Goal: Task Accomplishment & Management: Manage account settings

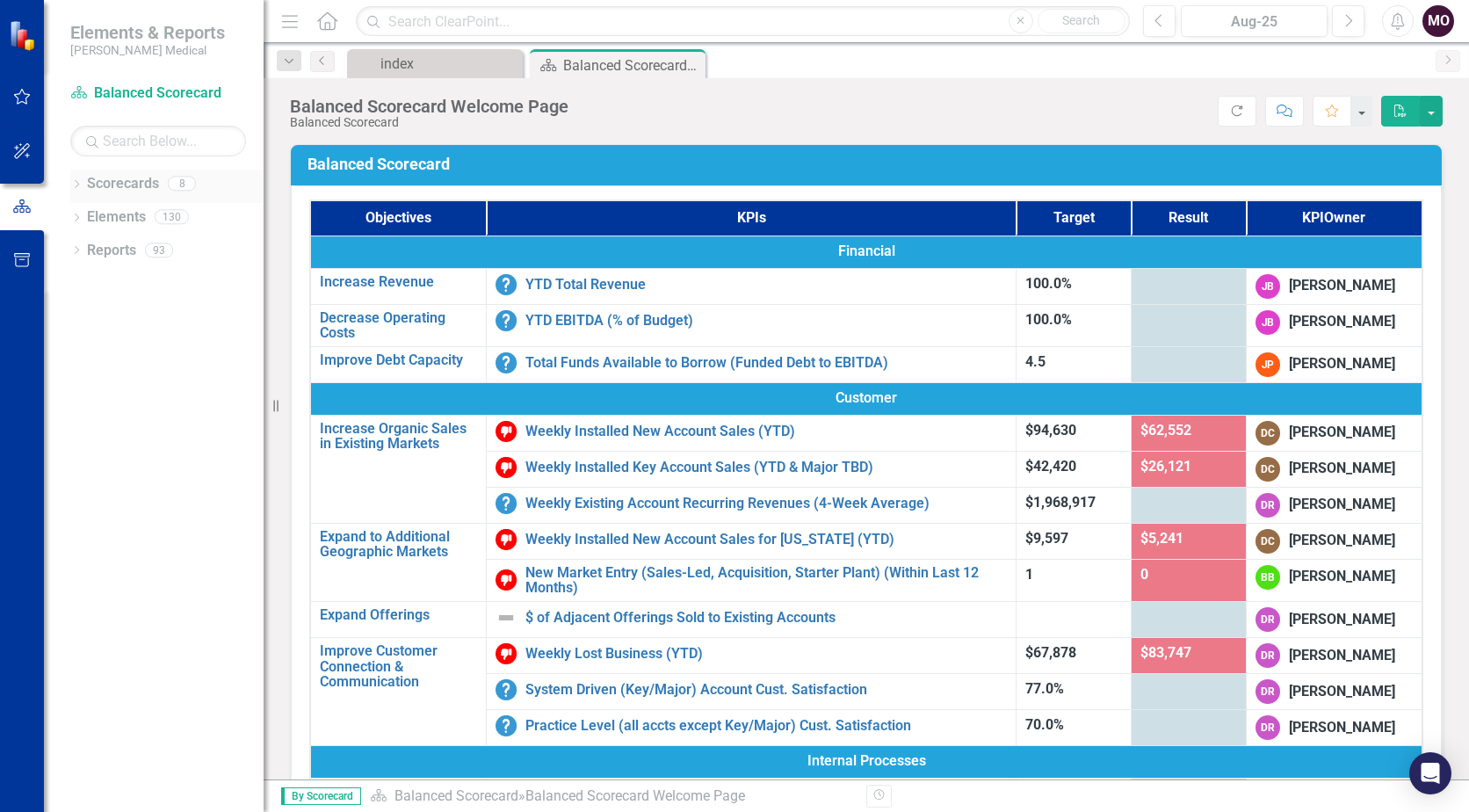
click at [79, 185] on icon "Dropdown" at bounding box center [76, 185] width 12 height 9
click at [87, 250] on icon "Dropdown" at bounding box center [86, 249] width 13 height 10
click at [153, 209] on link "Balanced Scorecard" at bounding box center [180, 218] width 167 height 21
click at [139, 281] on link "Key Accounts - Sales" at bounding box center [189, 284] width 150 height 21
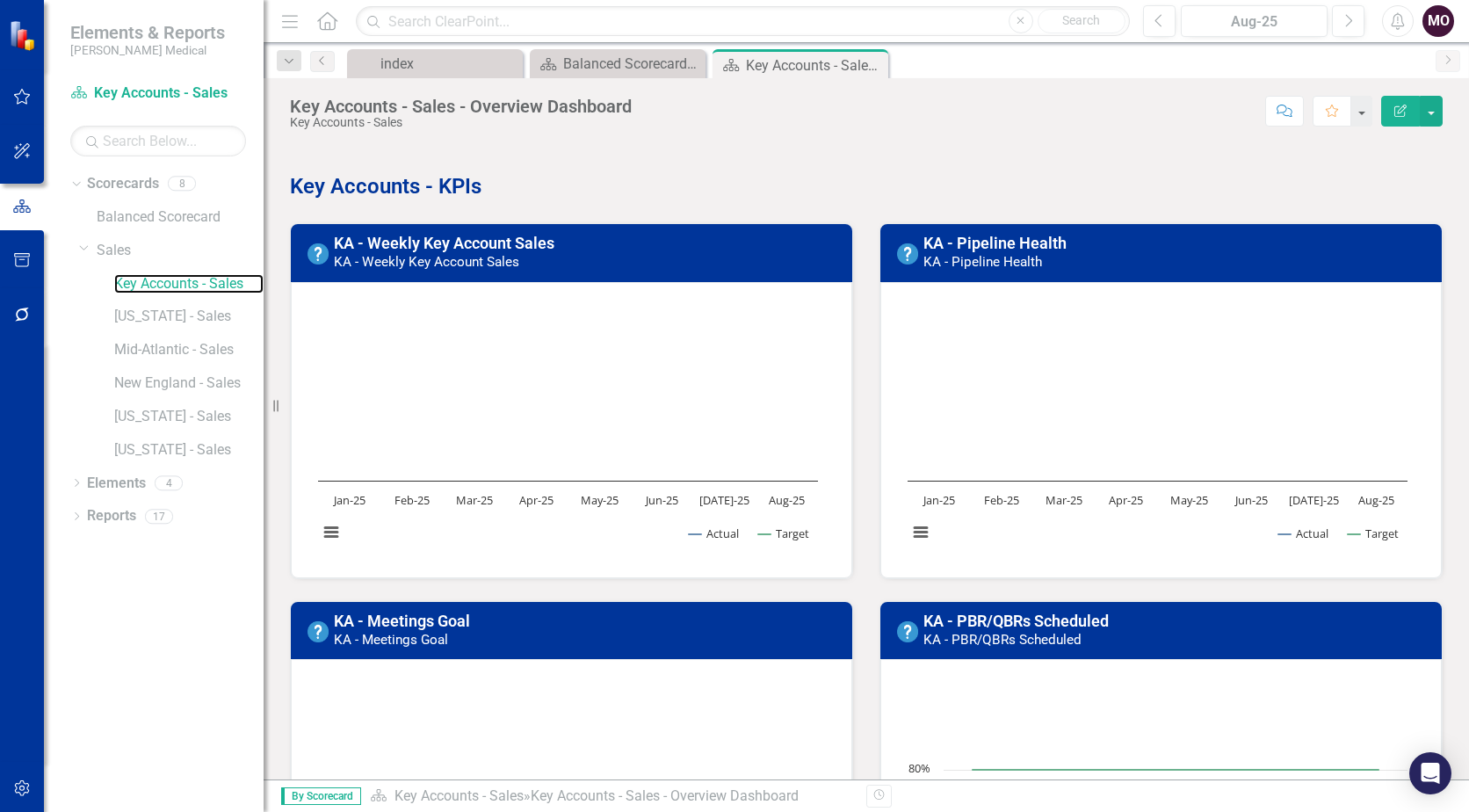
click at [442, 319] on rect "Interactive chart" at bounding box center [568, 428] width 517 height 264
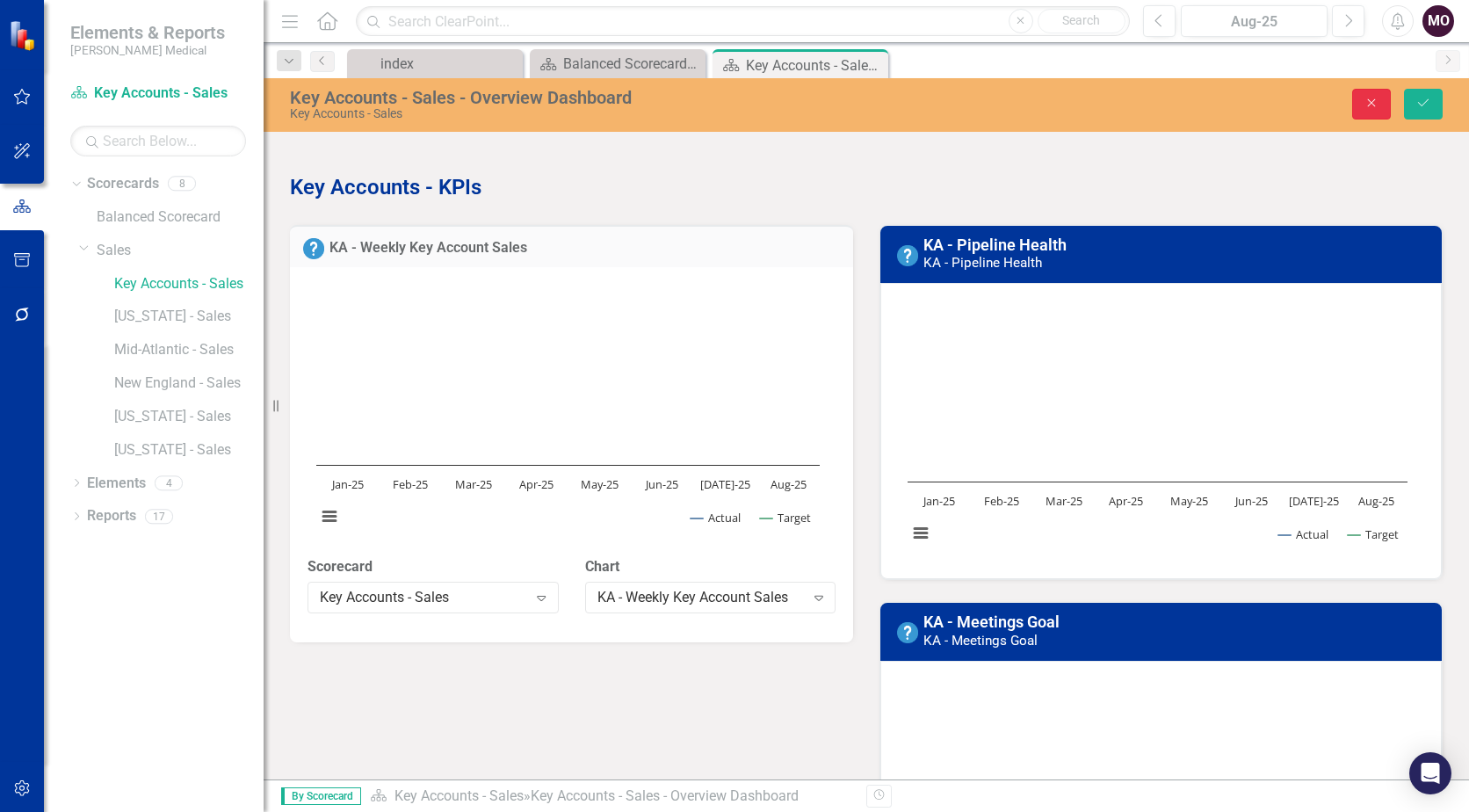
click at [1369, 89] on button "Close" at bounding box center [1371, 104] width 38 height 31
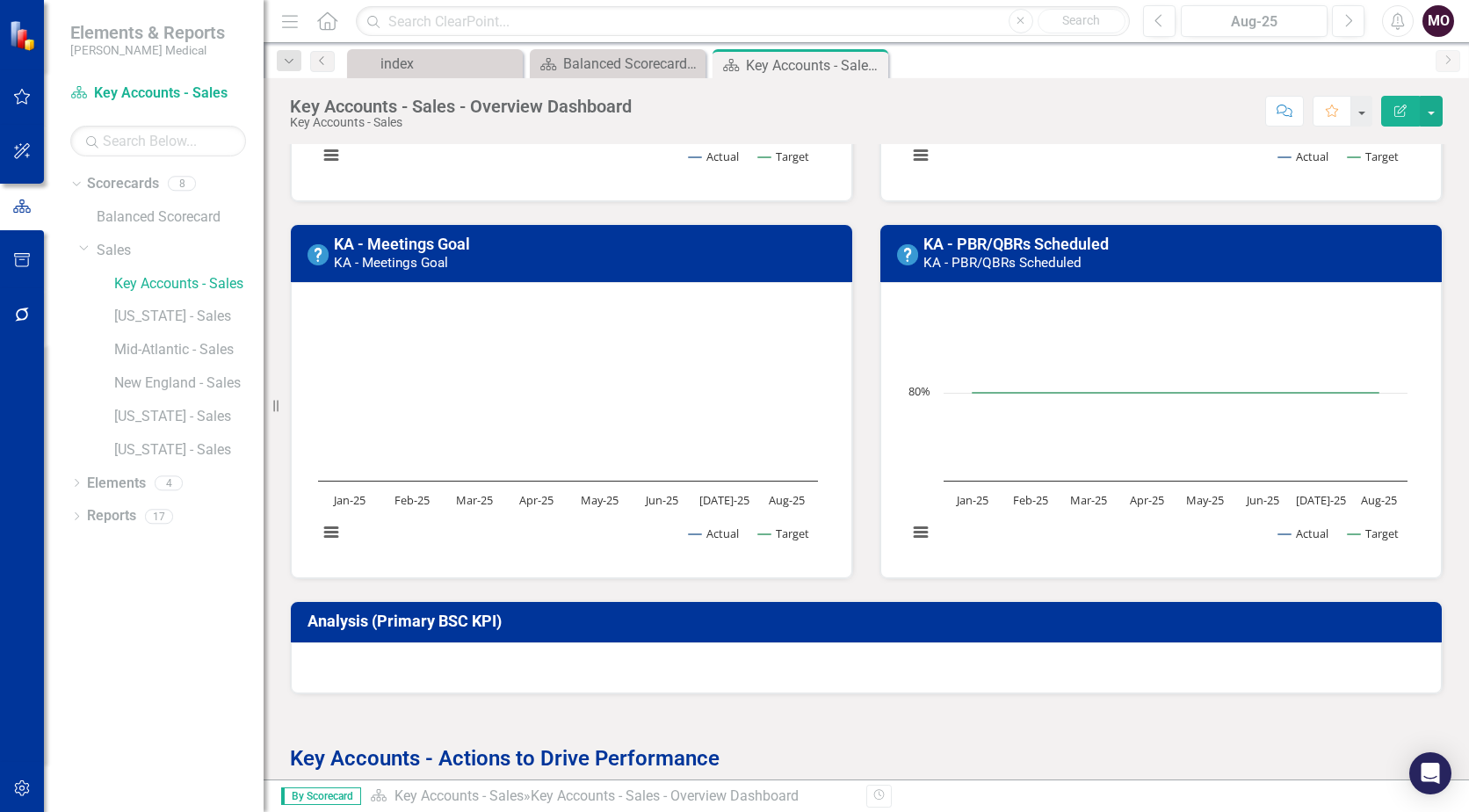
scroll to position [790, 0]
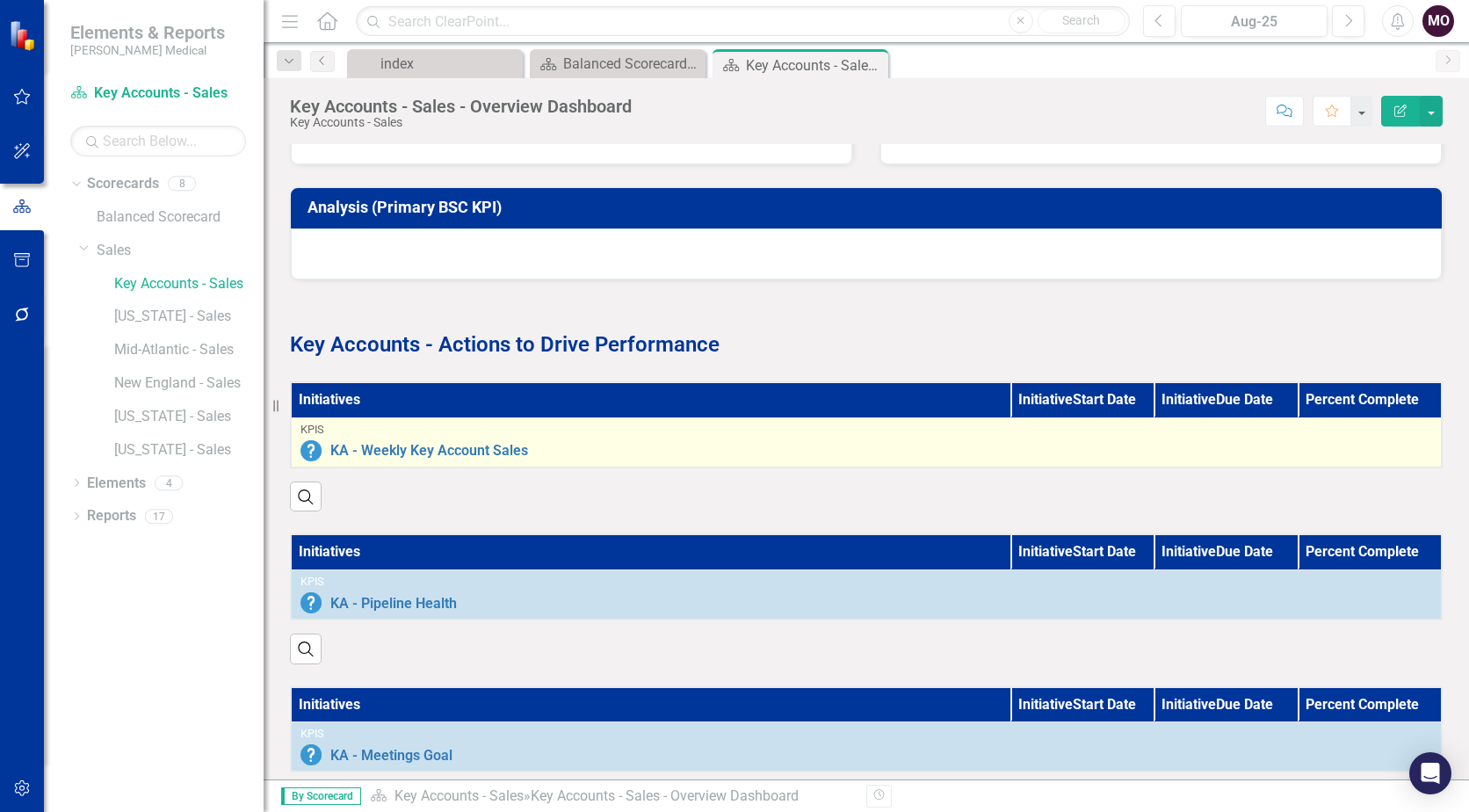
click at [798, 440] on div "KA - Weekly Key Account Sales" at bounding box center [865, 450] width 1131 height 22
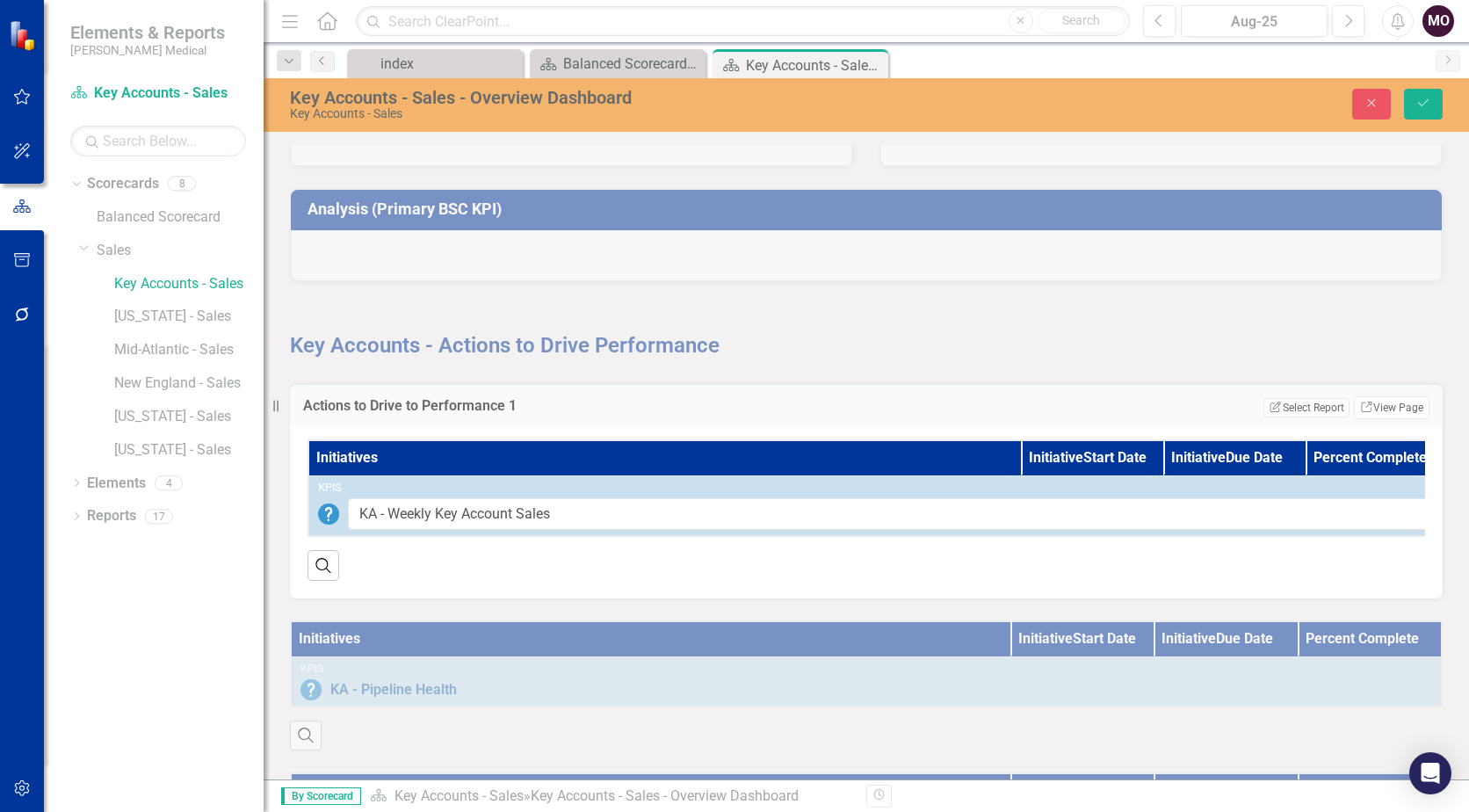
click at [589, 338] on div "Key Accounts - Actions to Drive Performance" at bounding box center [866, 321] width 1179 height 80
click at [1362, 106] on button "Close" at bounding box center [1371, 104] width 38 height 31
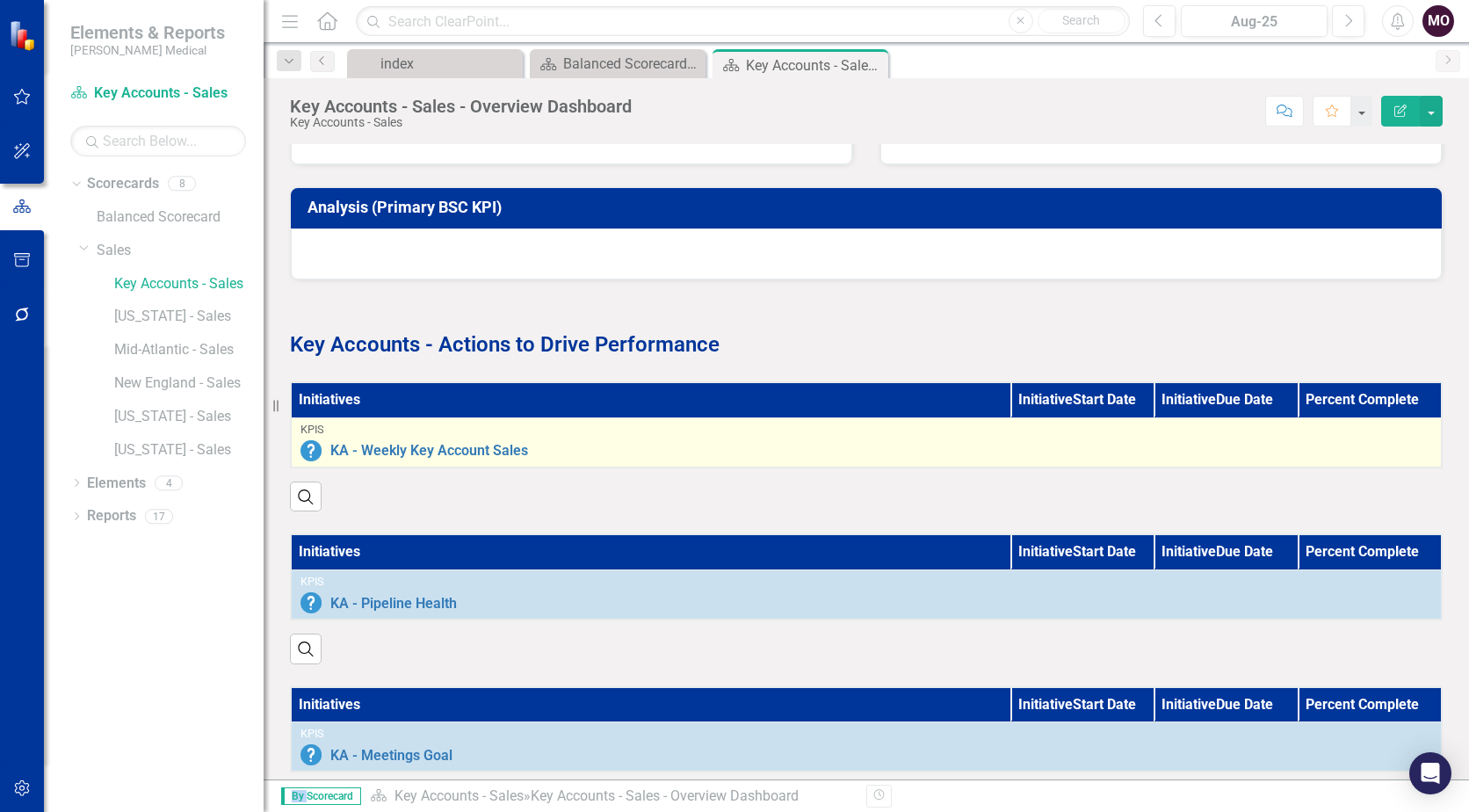
click at [1005, 428] on div "KPIs" at bounding box center [865, 429] width 1131 height 12
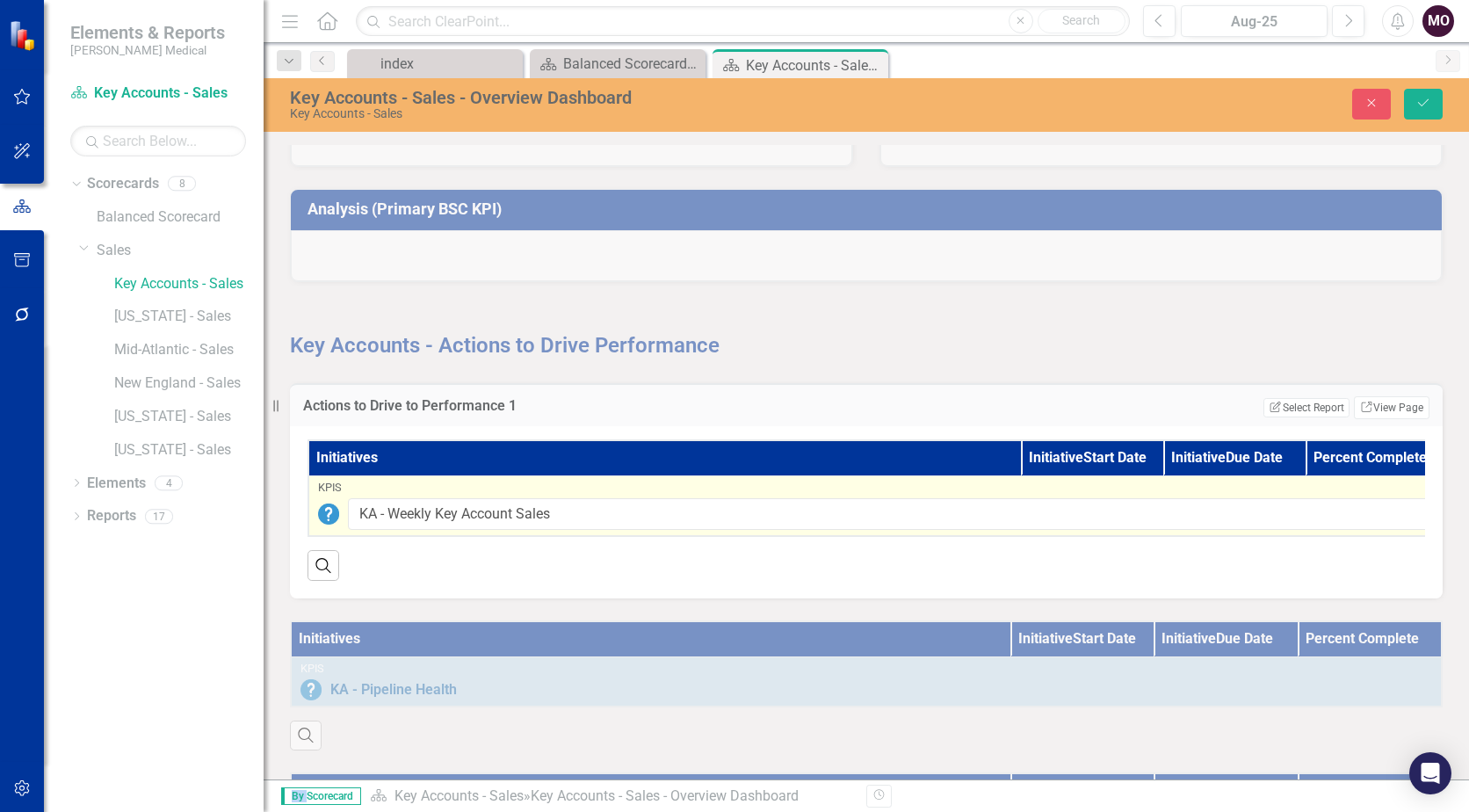
drag, startPoint x: 1005, startPoint y: 428, endPoint x: 1070, endPoint y: 494, distance: 92.6
click at [1070, 494] on div "KPIs KA - Weekly Key Account Sales Edit Edit KPI Link Open Element" at bounding box center [878, 506] width 1120 height 50
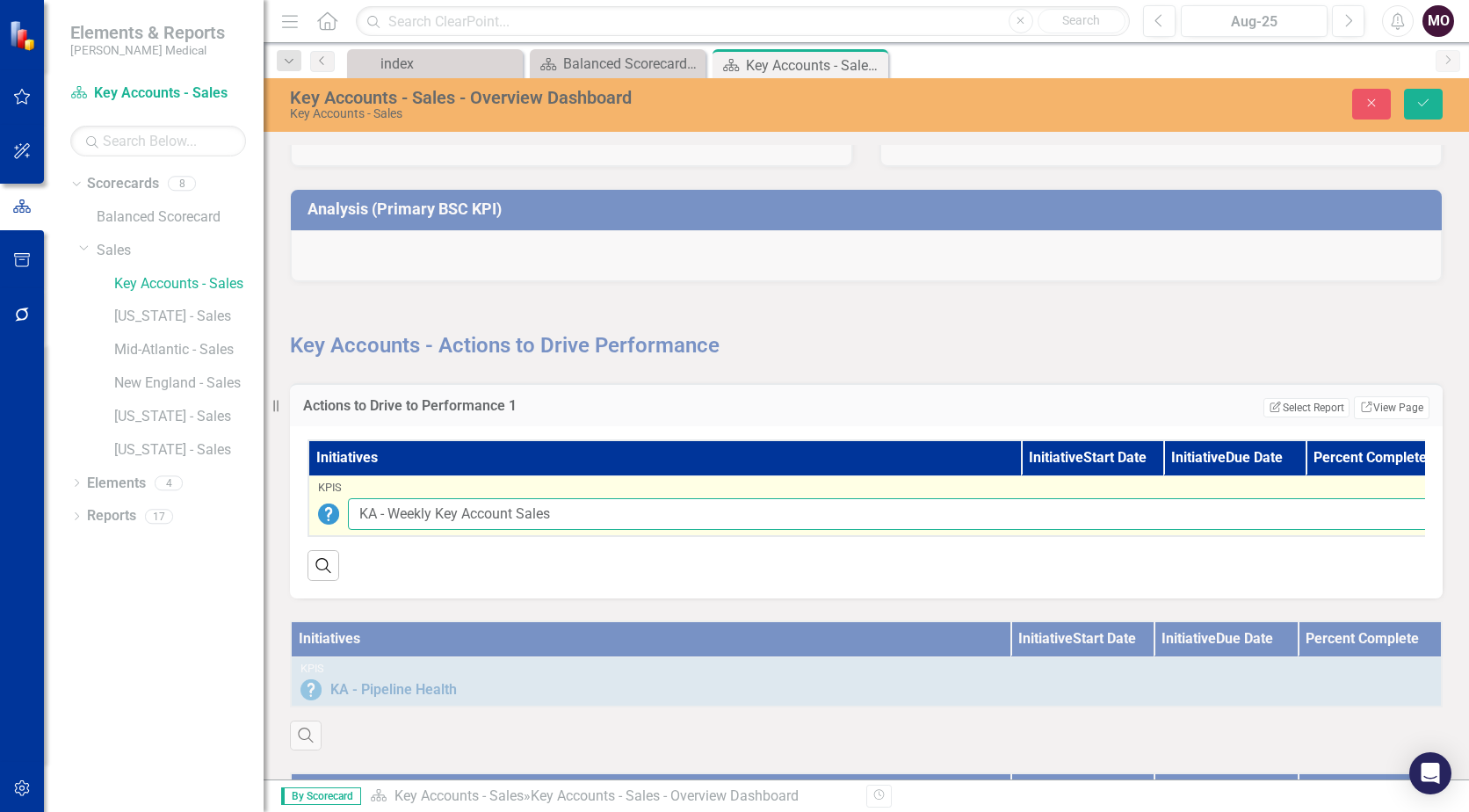
click at [1065, 510] on input "KA - Weekly Key Account Sales" at bounding box center [893, 514] width 1090 height 33
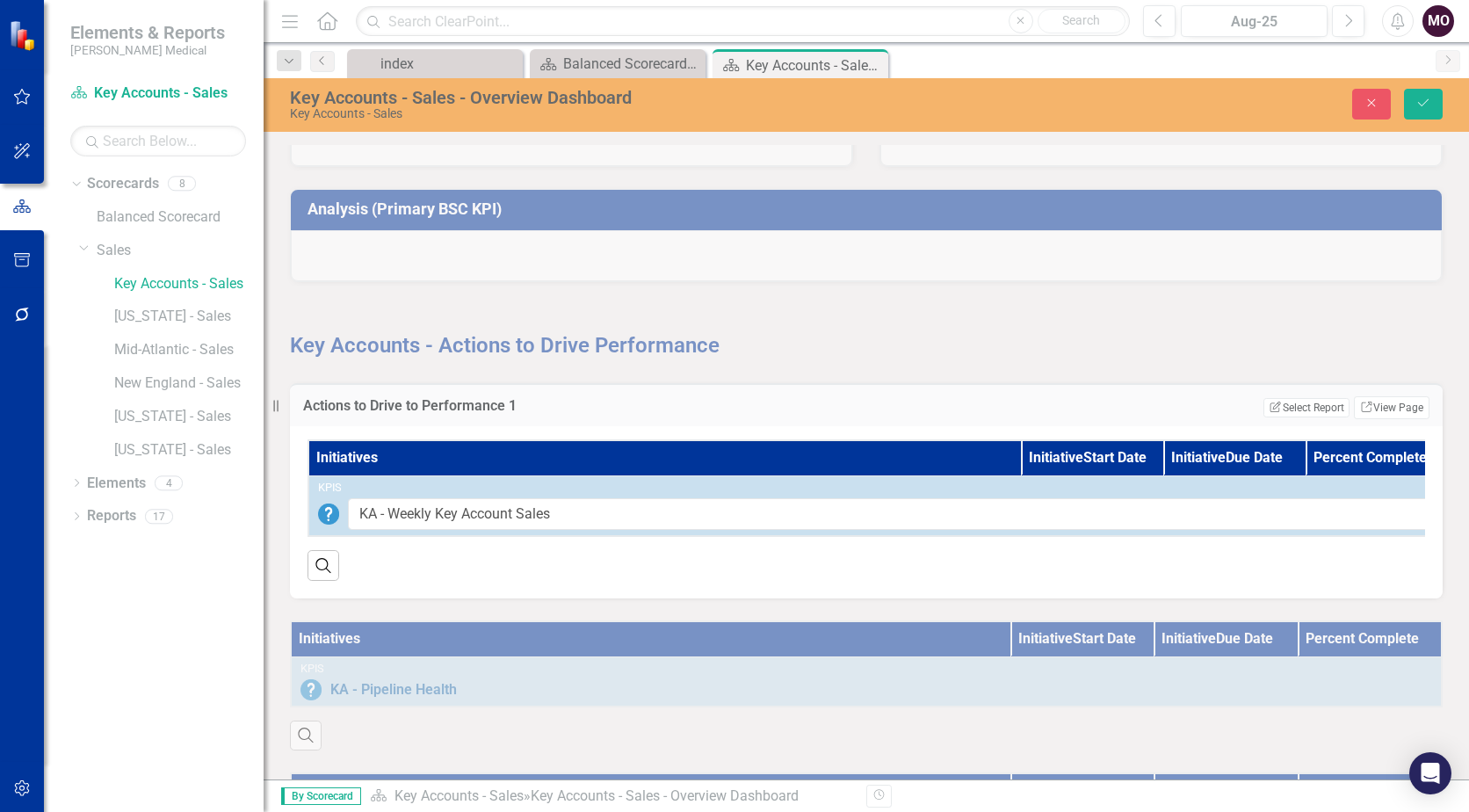
click at [1098, 447] on th "Initiative Start Date" at bounding box center [1092, 457] width 142 height 36
click at [366, 598] on div "Initiatives Initiative Start Date Initiative Due Date Percent Complete KPIs KA …" at bounding box center [866, 512] width 1153 height 172
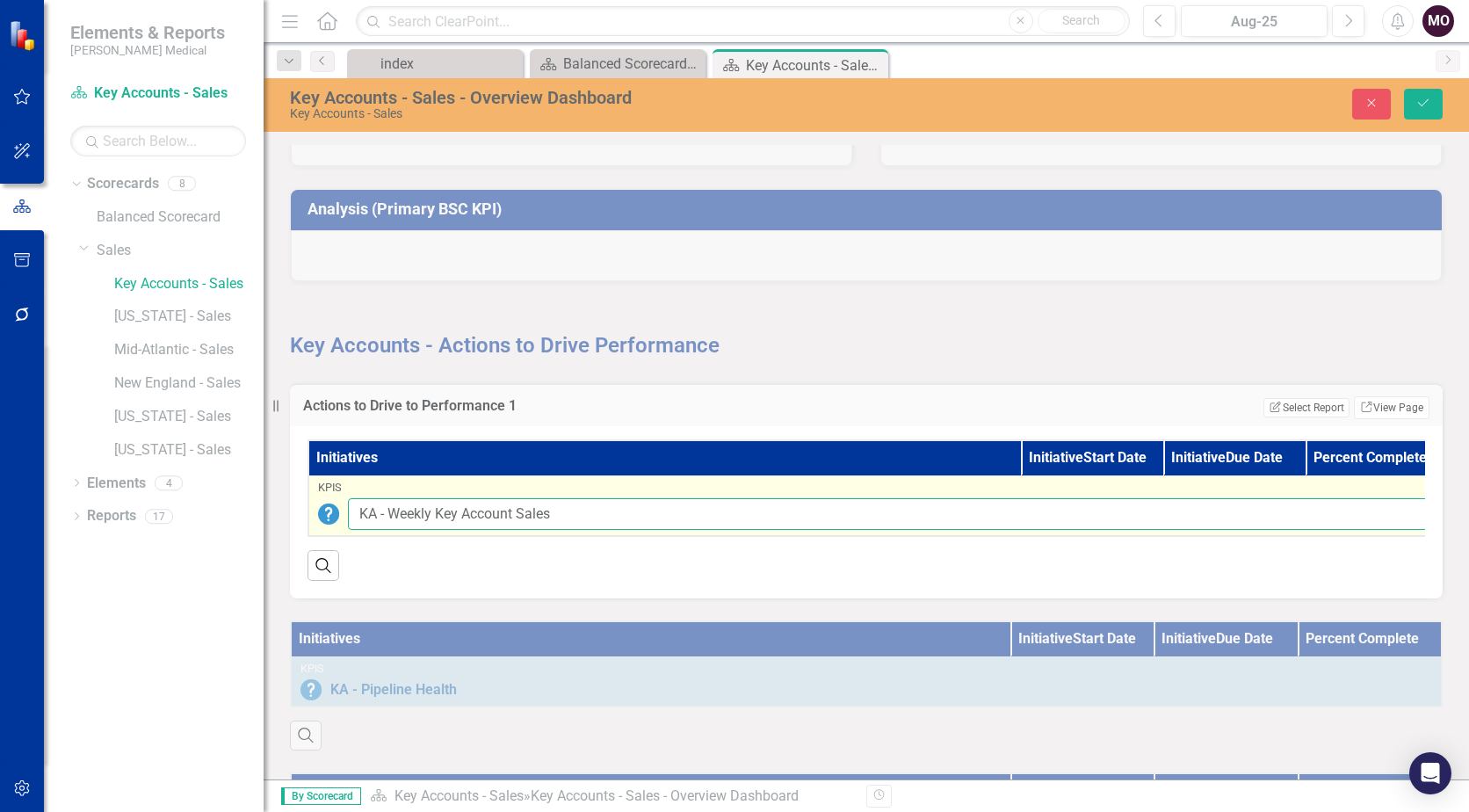
click at [399, 518] on input "KA - Weekly Key Account Sales" at bounding box center [893, 514] width 1090 height 33
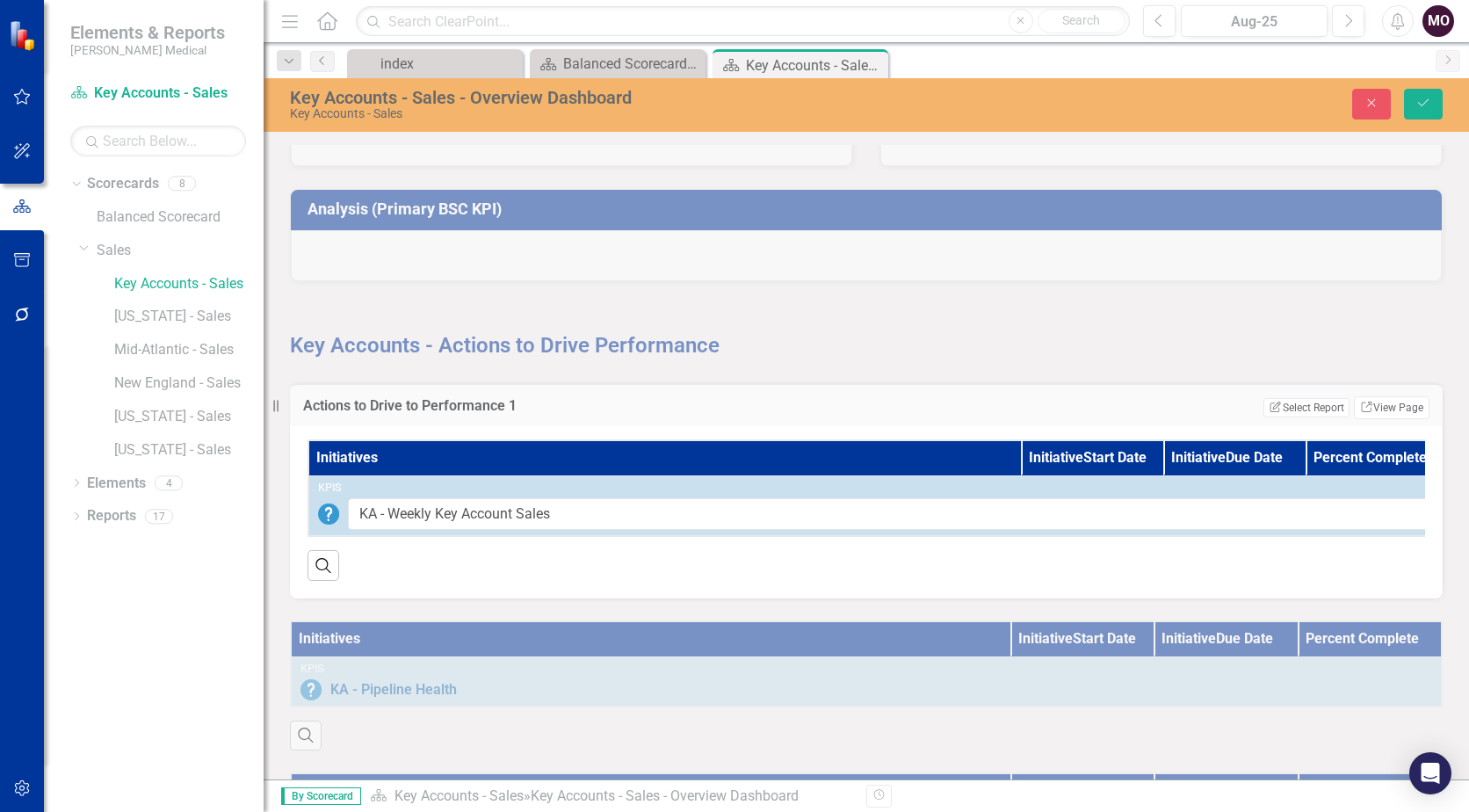
click at [1114, 342] on div "Key Accounts - Actions to Drive Performance" at bounding box center [866, 321] width 1179 height 80
drag, startPoint x: 1114, startPoint y: 342, endPoint x: 1017, endPoint y: 345, distance: 97.0
click at [1017, 345] on div "Key Accounts - Actions to Drive Performance" at bounding box center [866, 321] width 1179 height 80
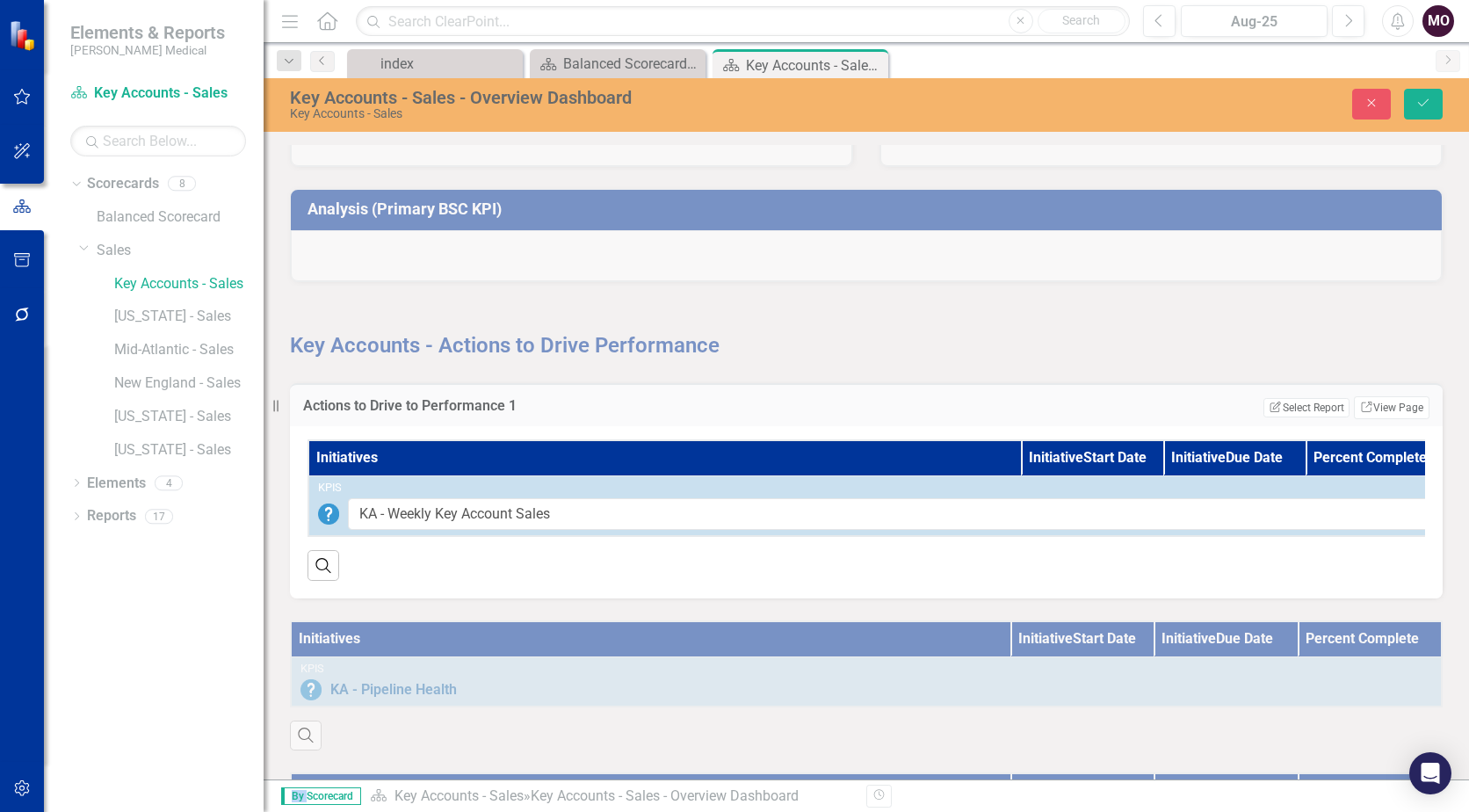
click at [1017, 345] on div "Key Accounts - Actions to Drive Performance" at bounding box center [866, 321] width 1179 height 80
click at [1362, 109] on button "Close" at bounding box center [1371, 104] width 38 height 31
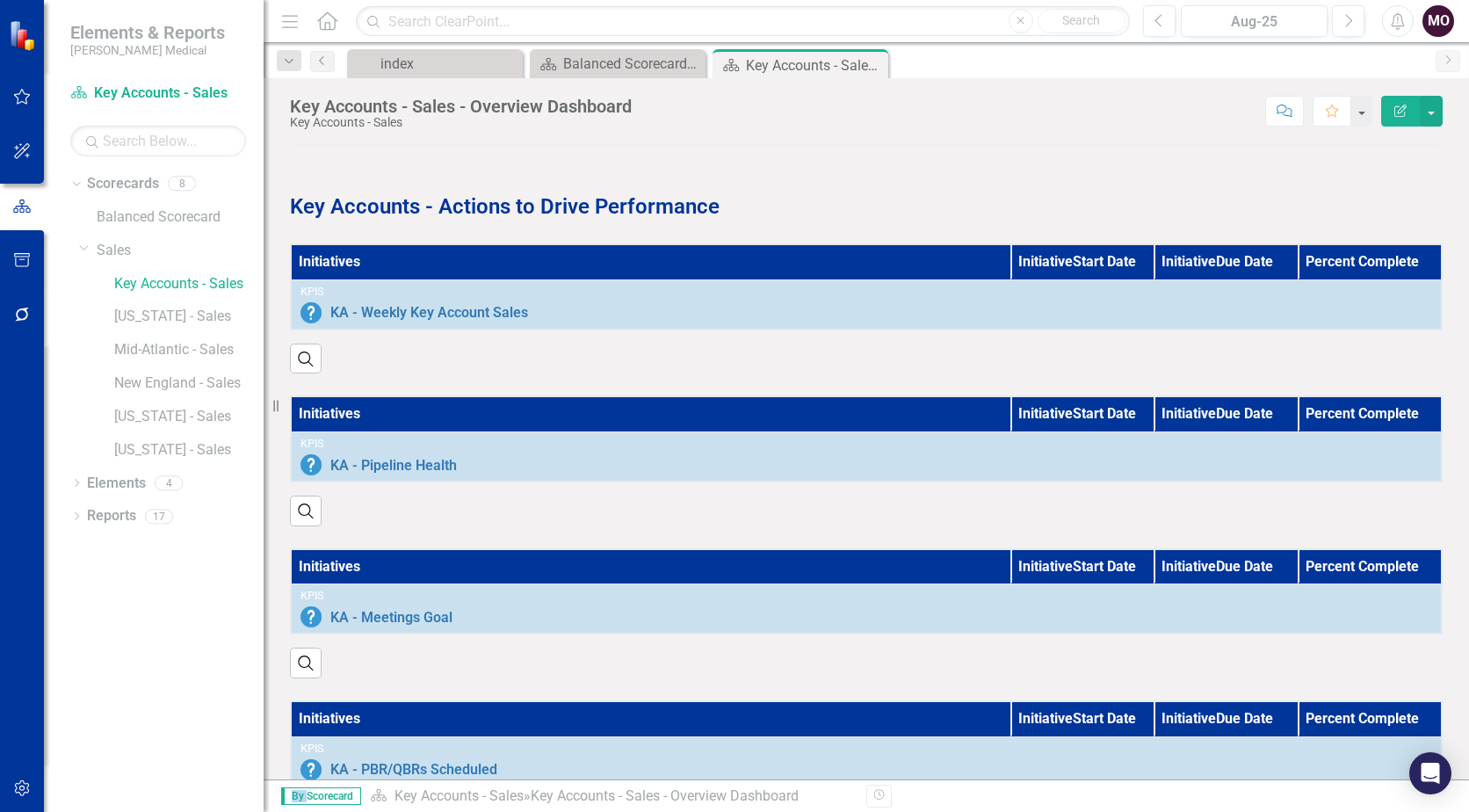
scroll to position [786, 0]
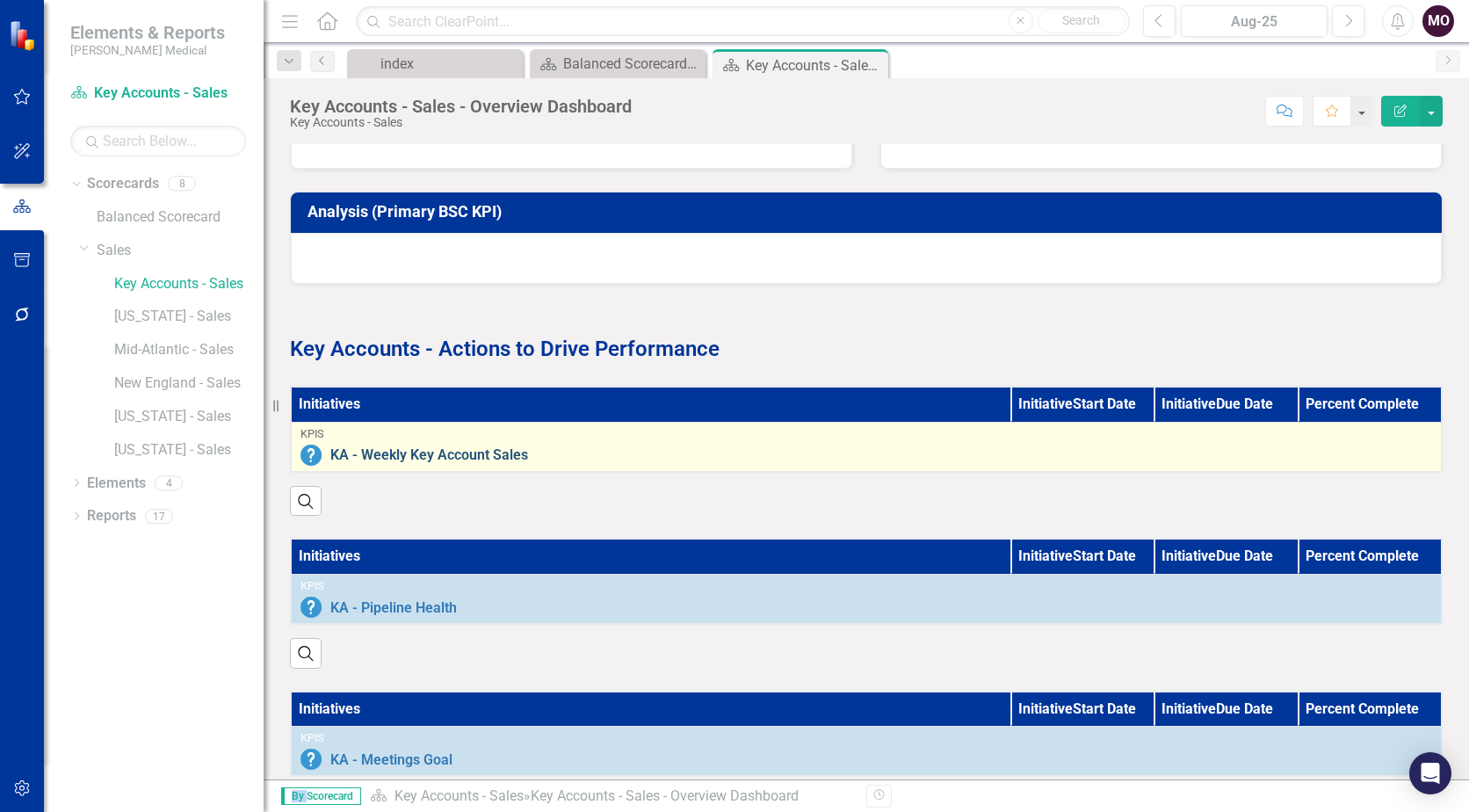
click at [441, 450] on link "KA - Weekly Key Account Sales" at bounding box center [880, 455] width 1101 height 16
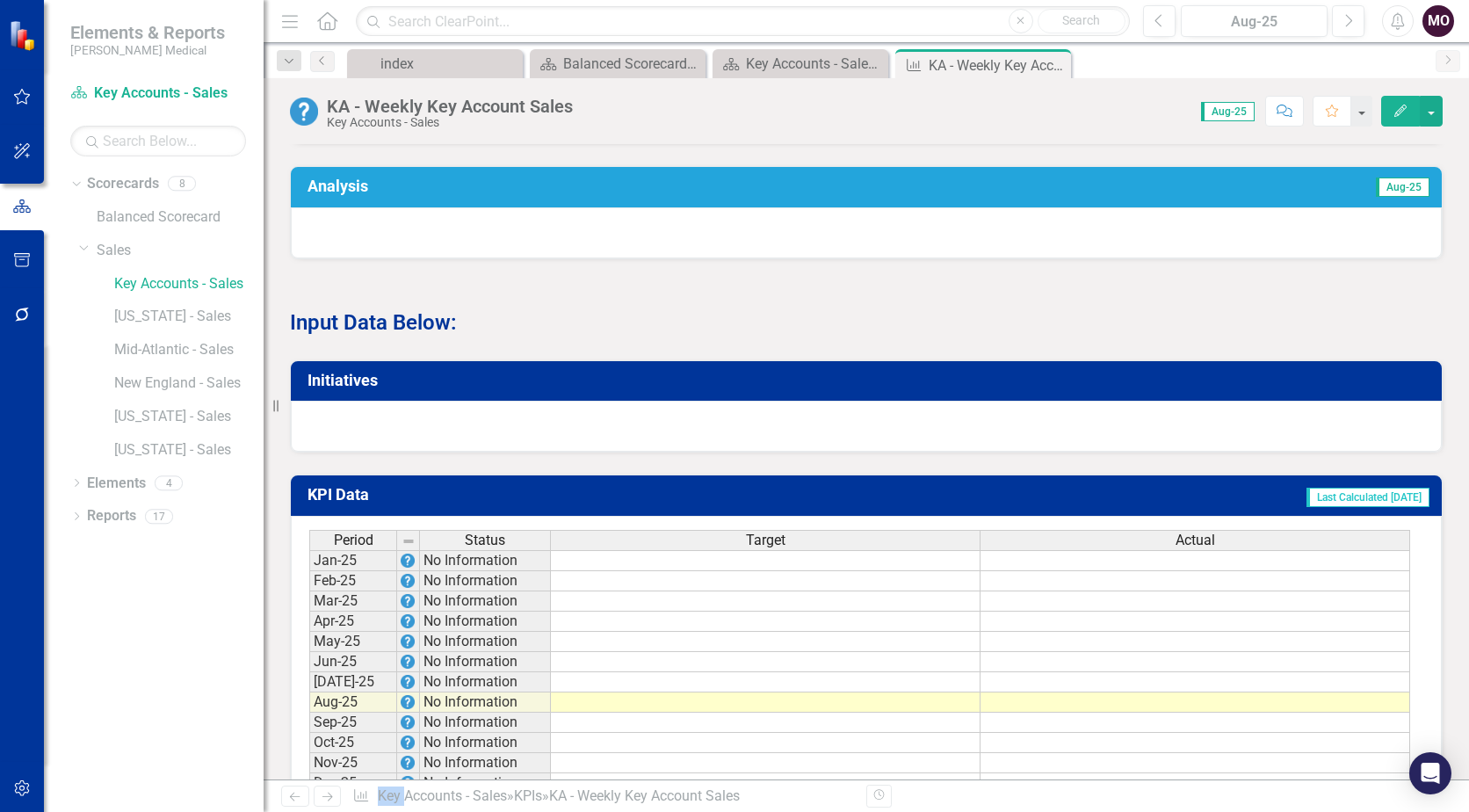
scroll to position [951, 0]
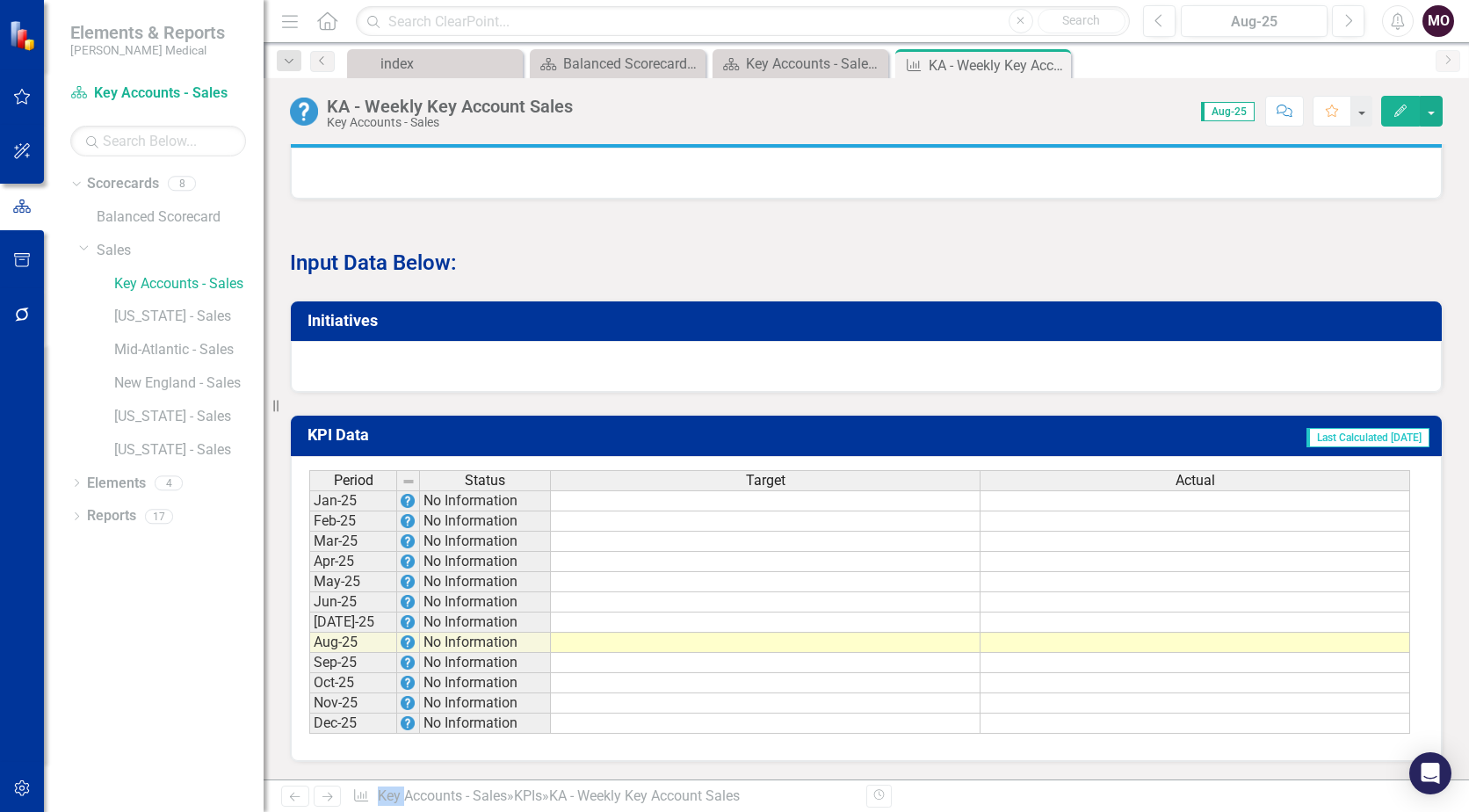
click at [356, 357] on div at bounding box center [866, 366] width 1151 height 51
click at [1428, 109] on button "button" at bounding box center [1431, 110] width 22 height 31
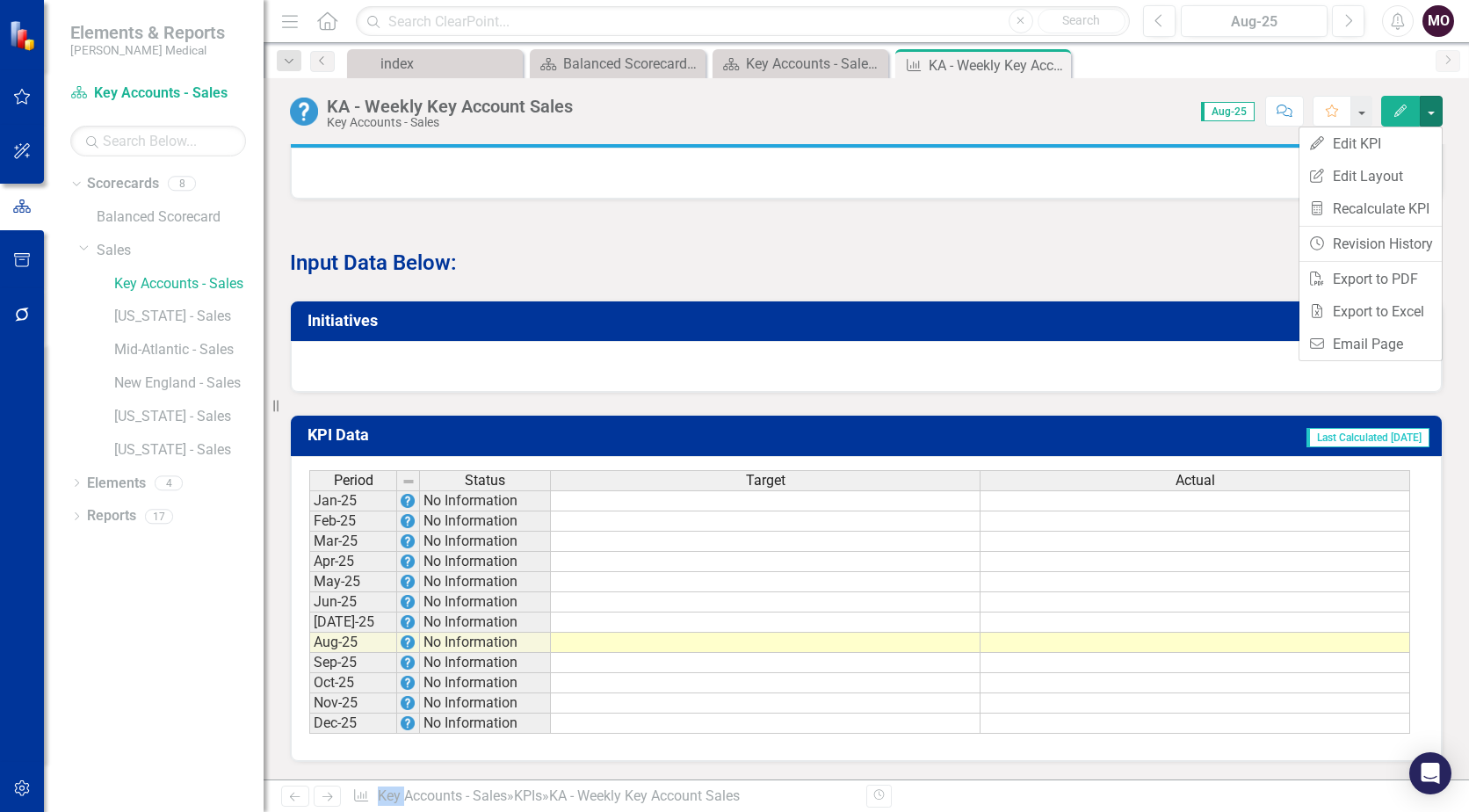
click at [1226, 237] on p at bounding box center [866, 233] width 1153 height 23
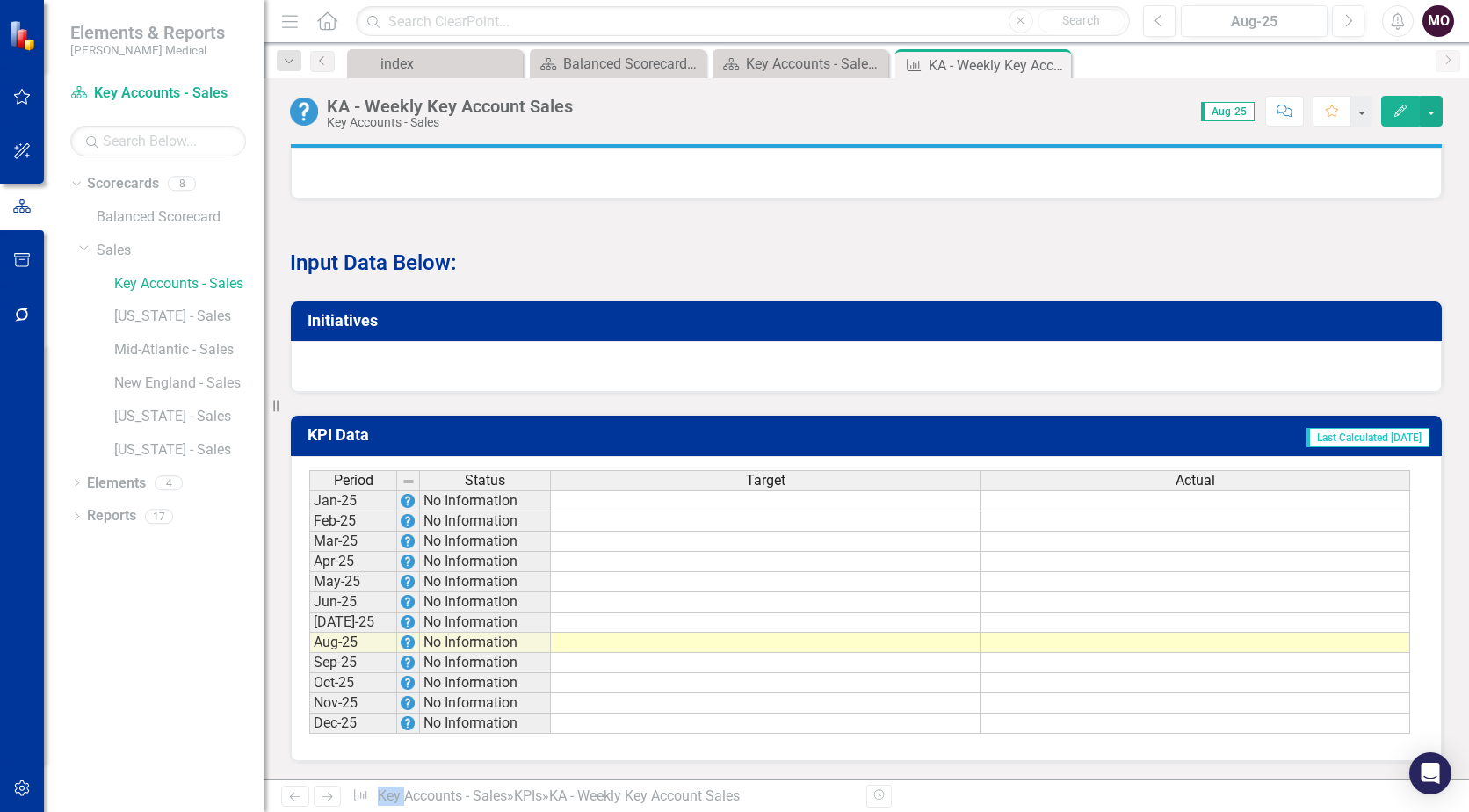
click at [770, 642] on td at bounding box center [765, 643] width 429 height 21
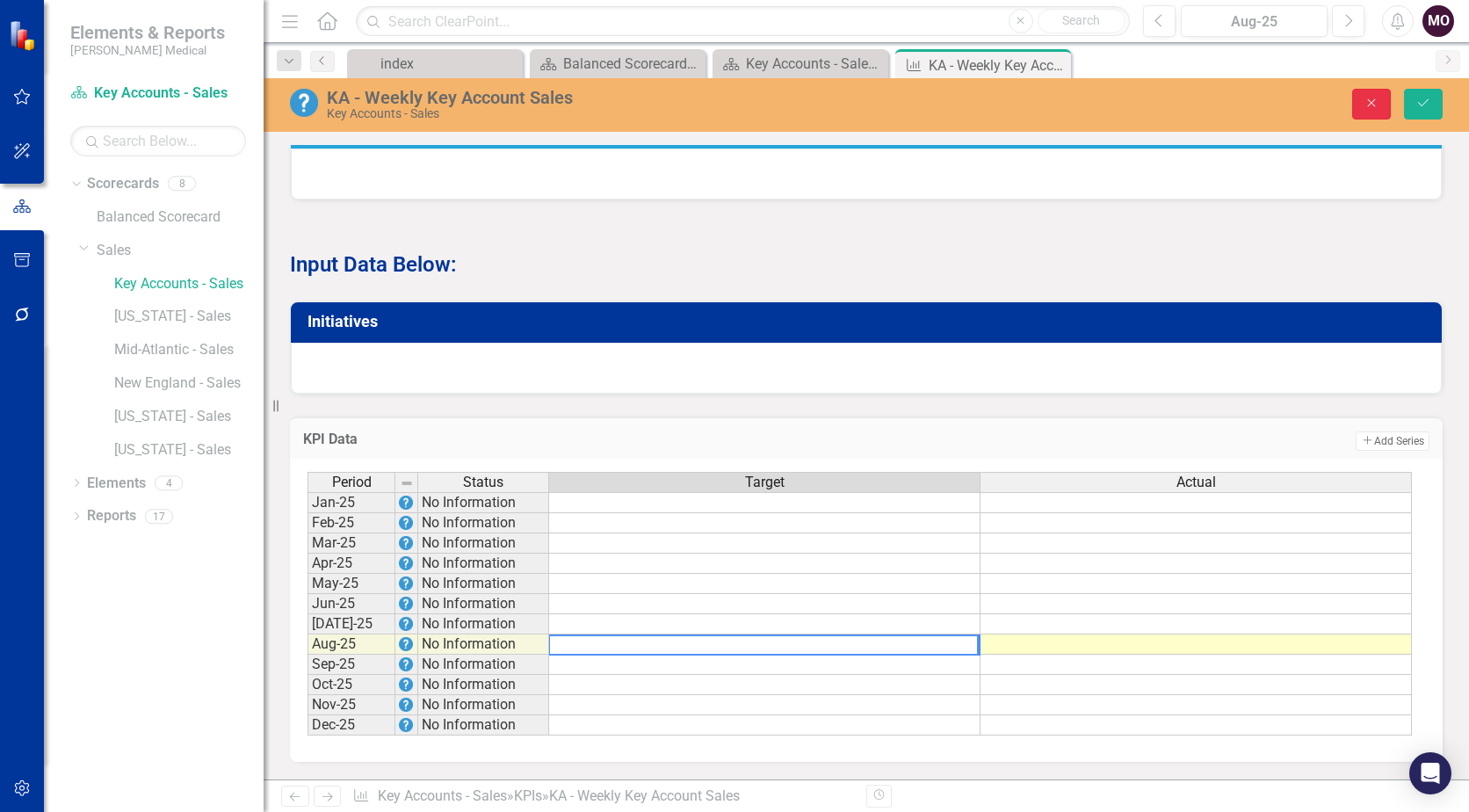
click at [1378, 94] on button "Close" at bounding box center [1371, 104] width 38 height 31
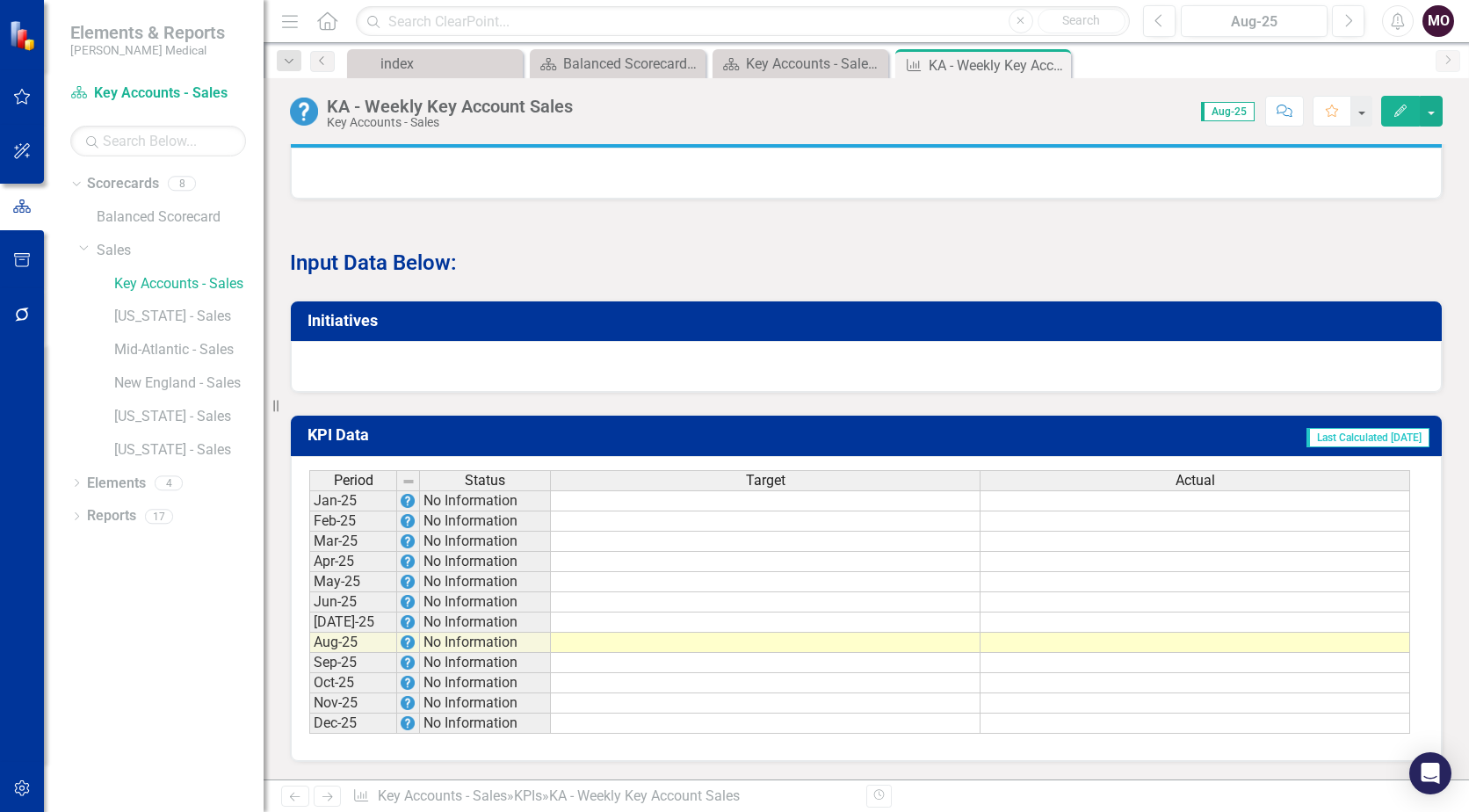
scroll to position [776, 0]
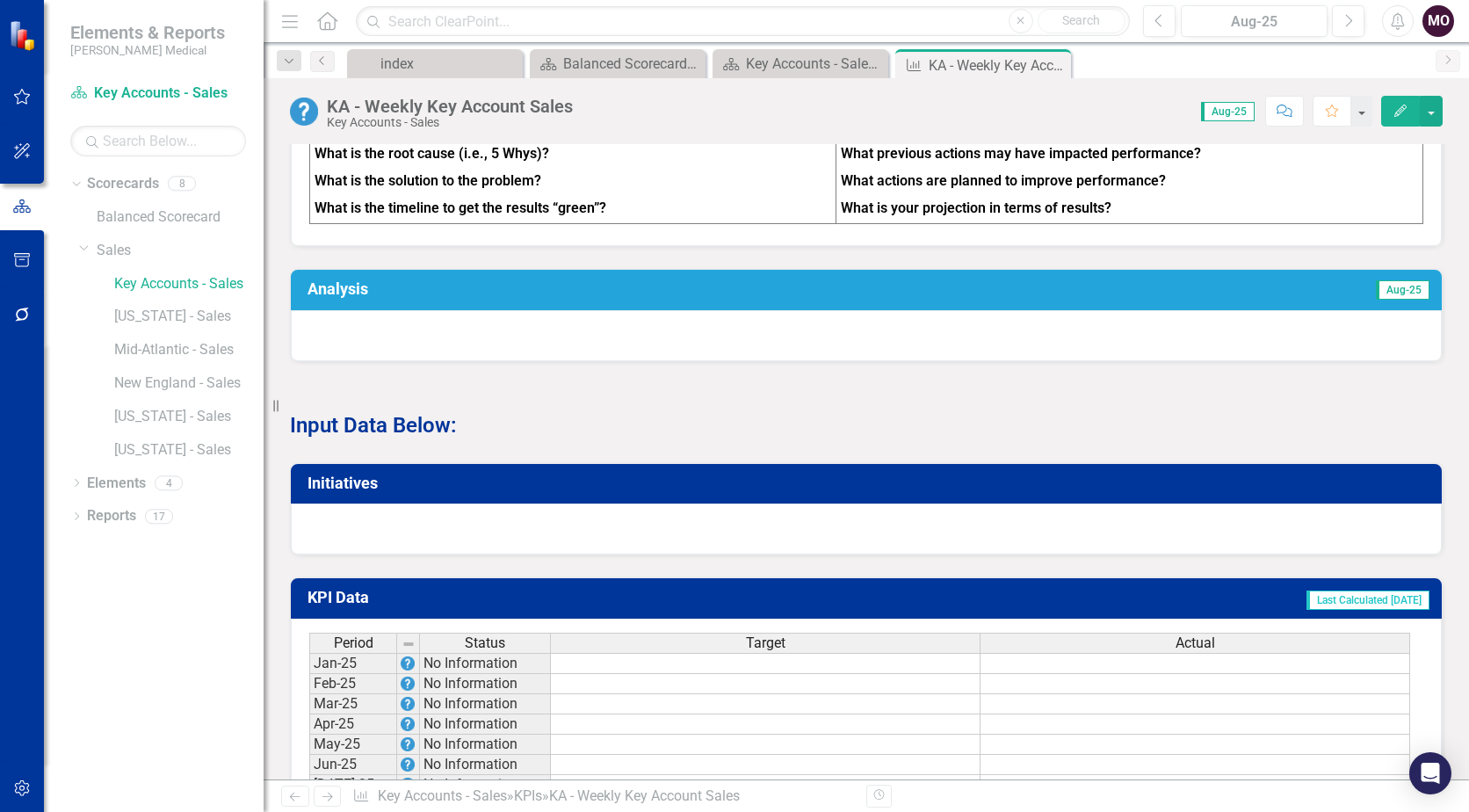
click at [456, 546] on div at bounding box center [866, 529] width 1151 height 51
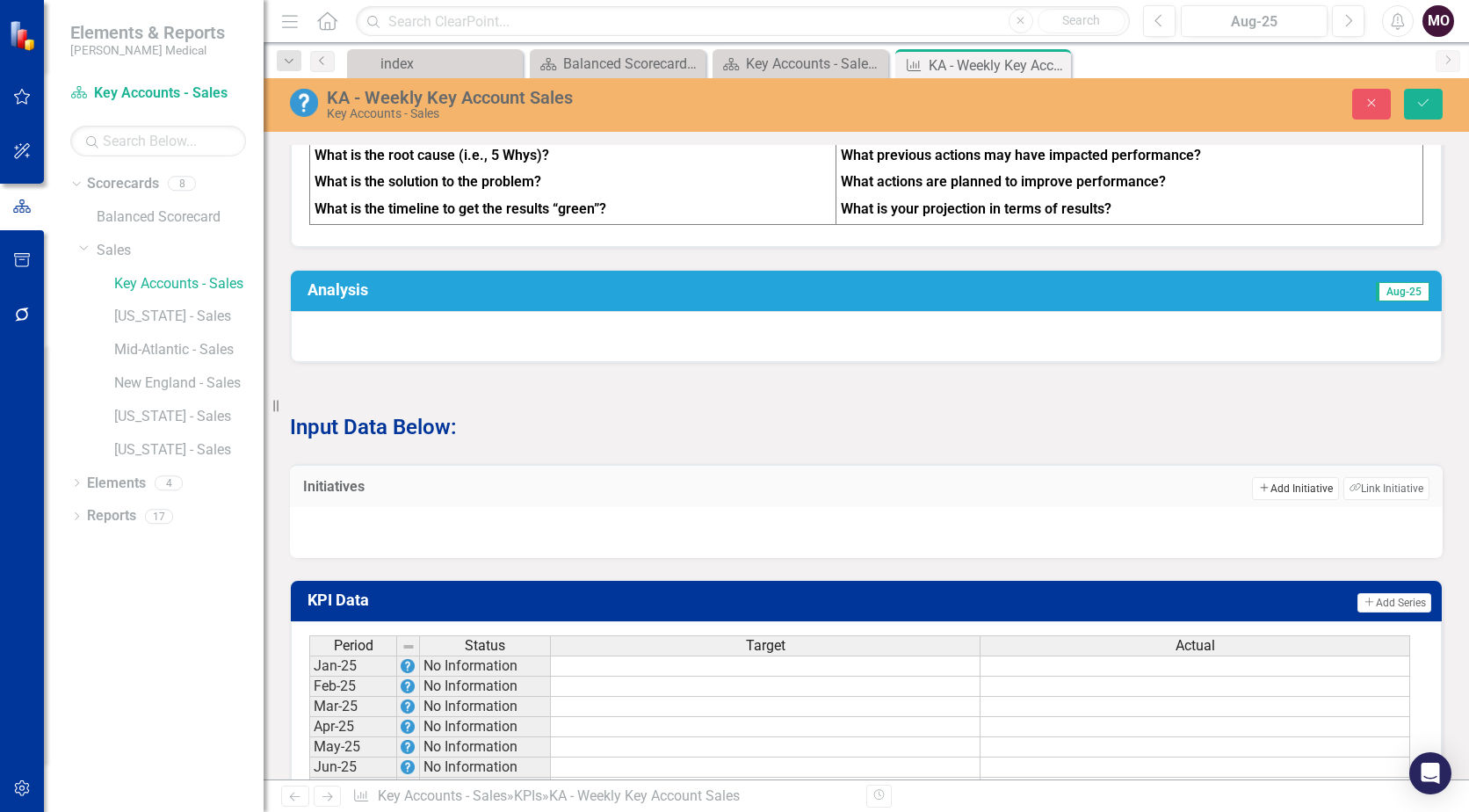
click at [1288, 498] on button "Add Add Initiative" at bounding box center [1295, 488] width 86 height 22
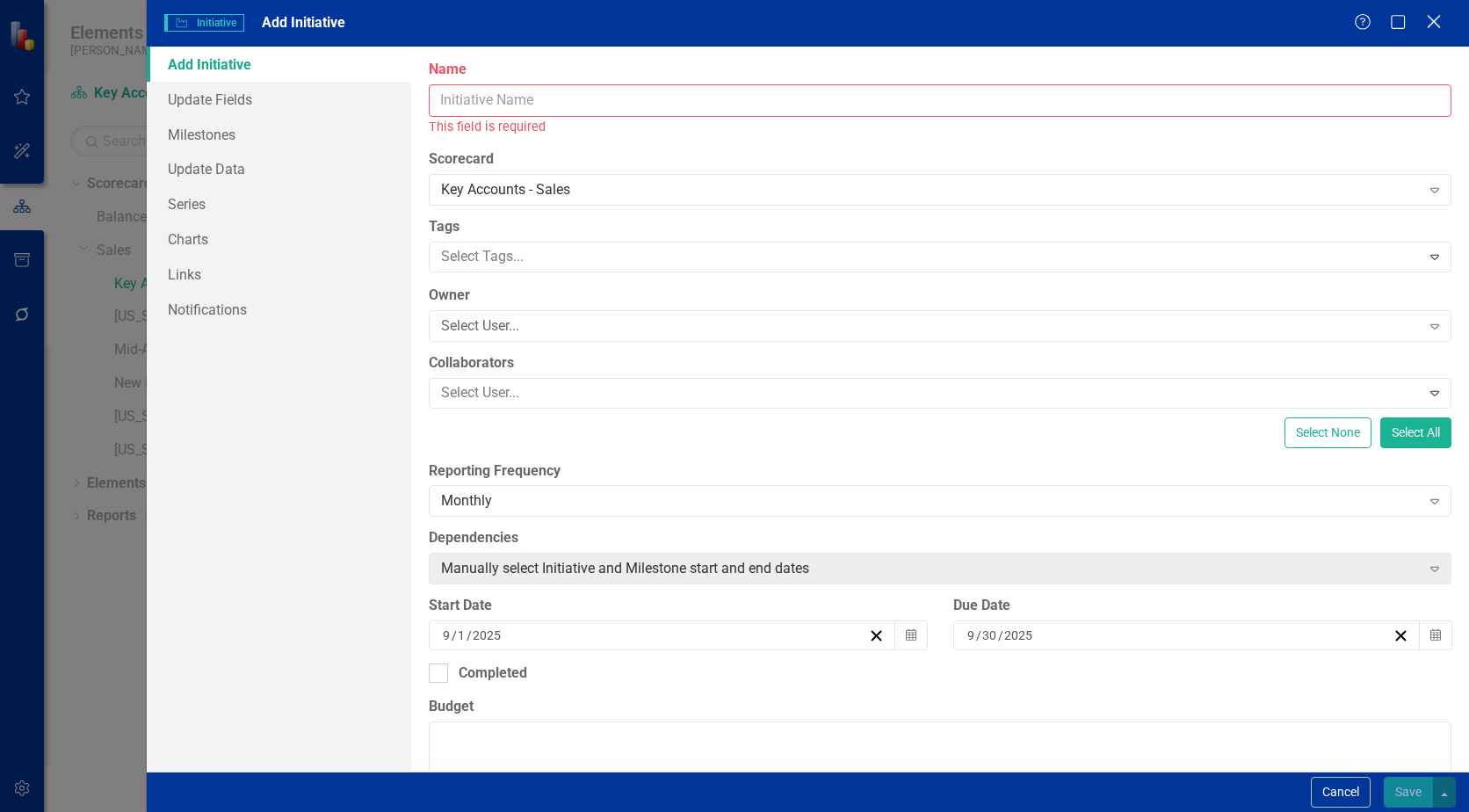
click at [1427, 21] on icon "Close" at bounding box center [1433, 22] width 22 height 17
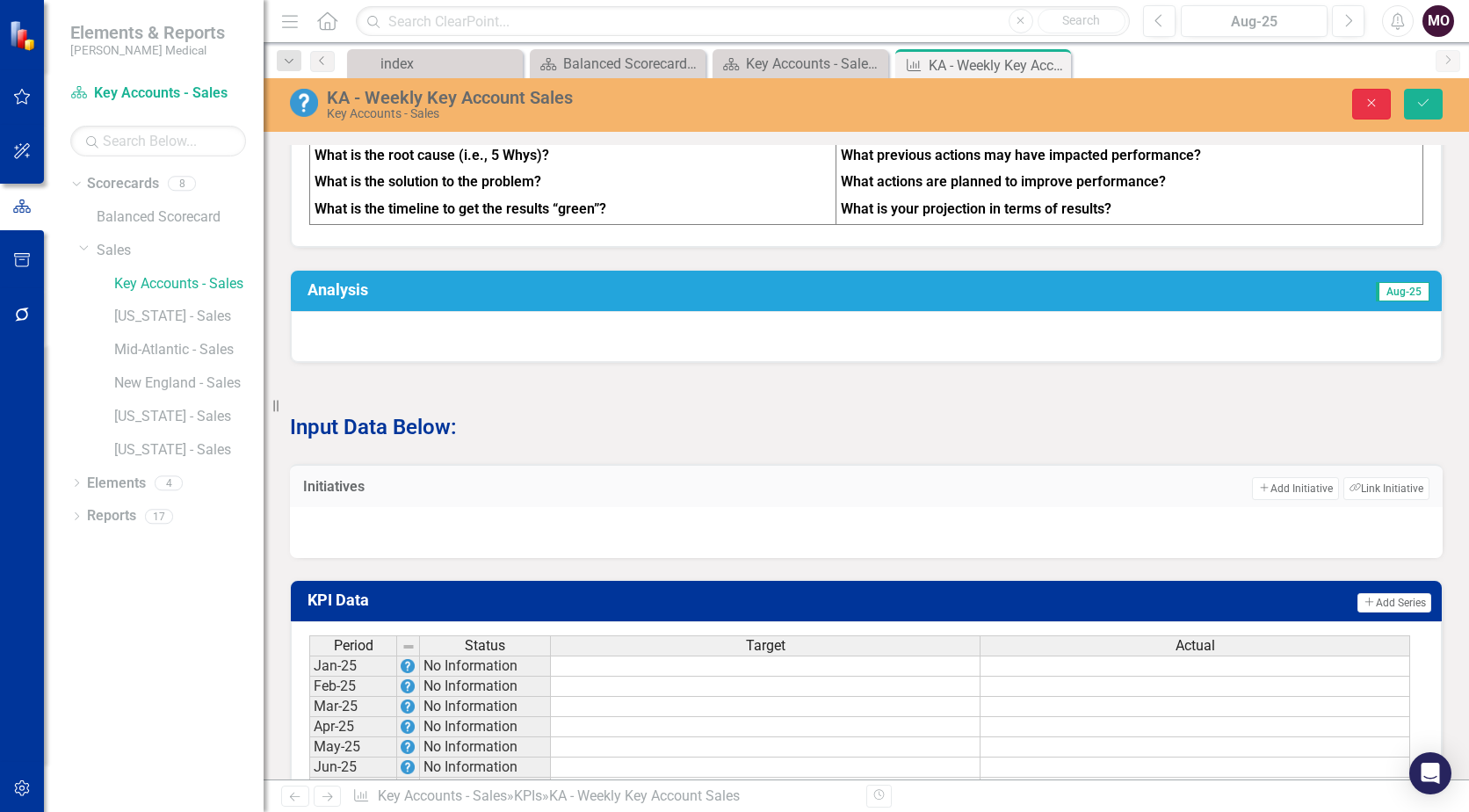
click at [1373, 97] on icon "Close" at bounding box center [1371, 102] width 16 height 12
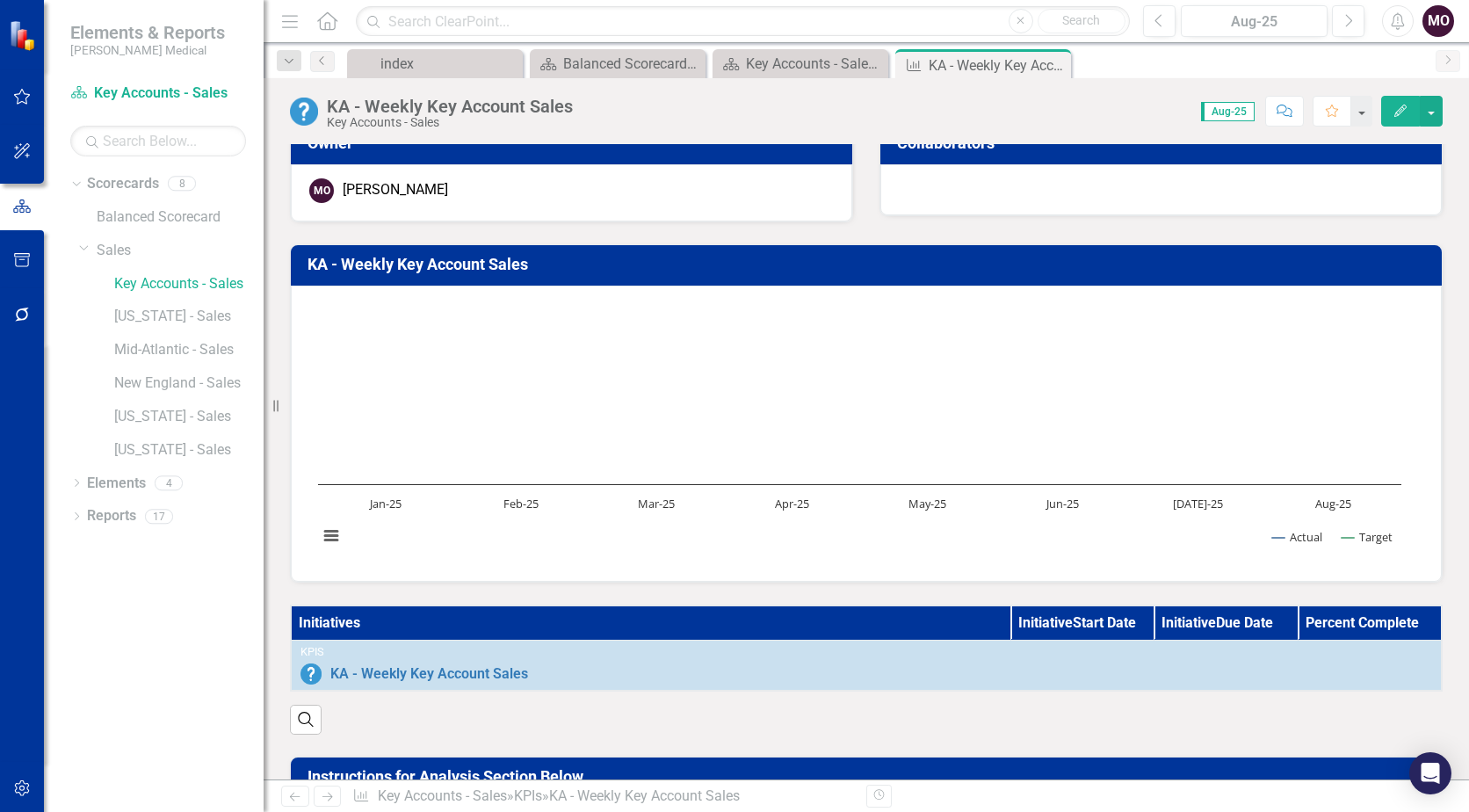
scroll to position [0, 0]
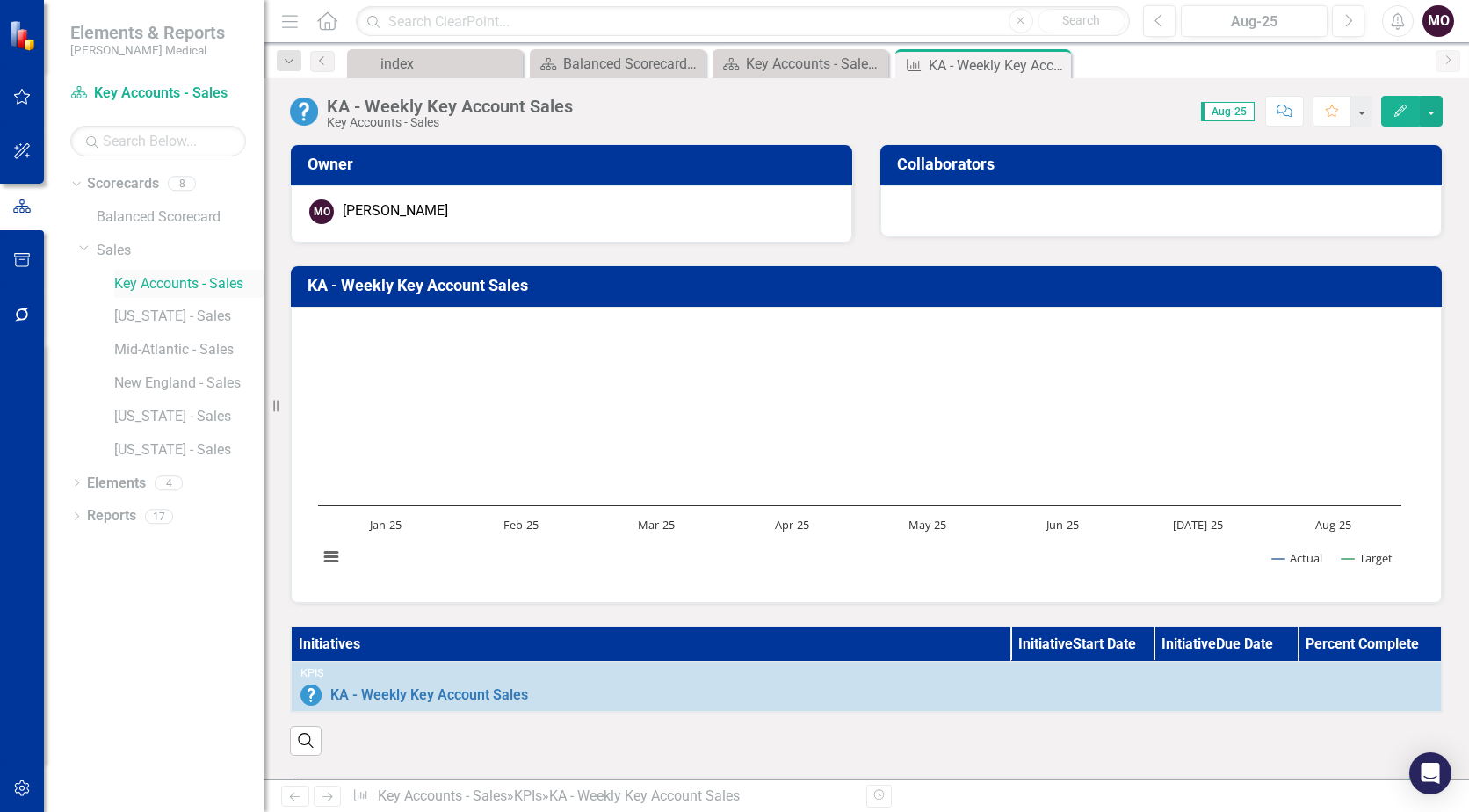
click at [227, 283] on link "Key Accounts - Sales" at bounding box center [189, 284] width 150 height 21
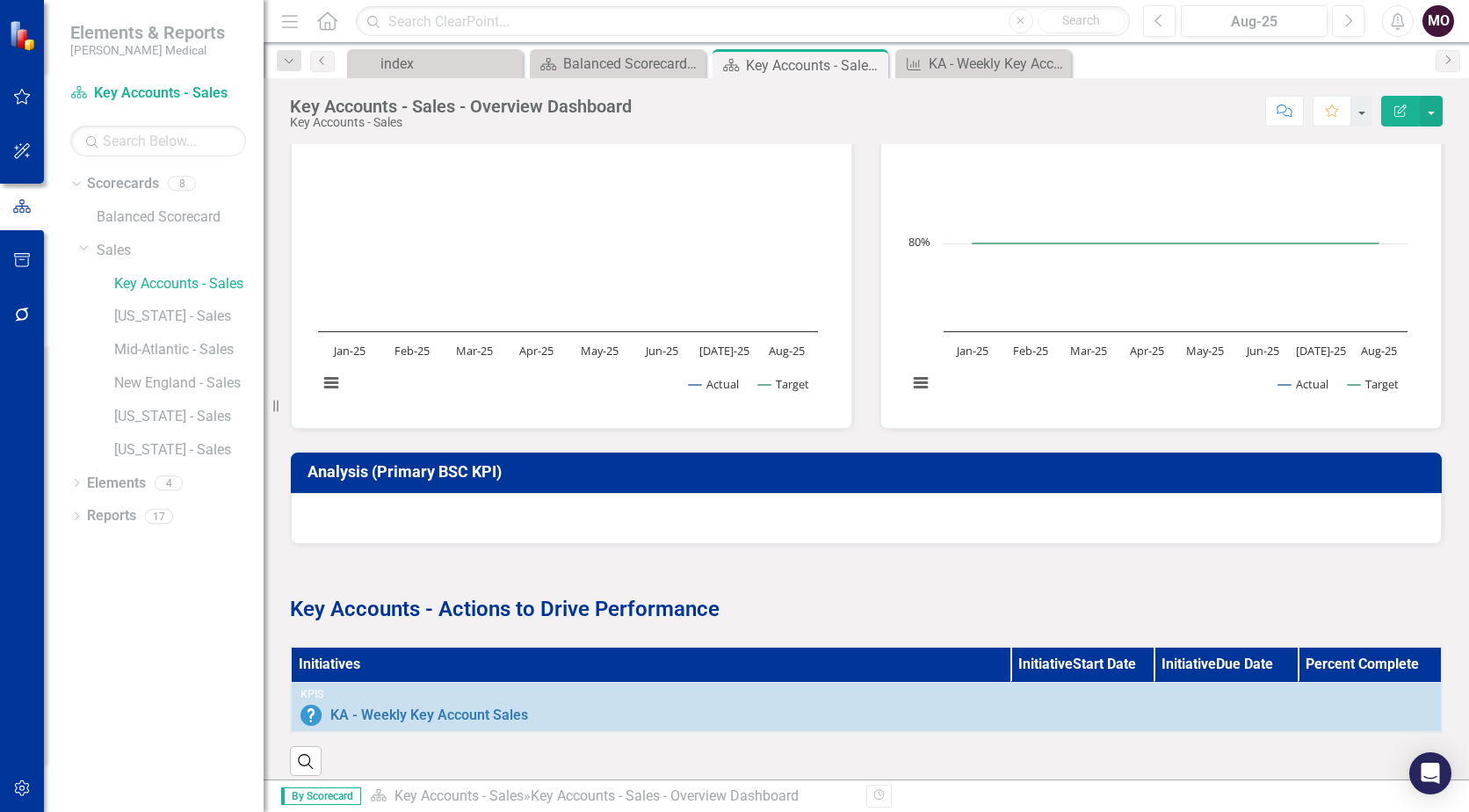
scroll to position [703, 0]
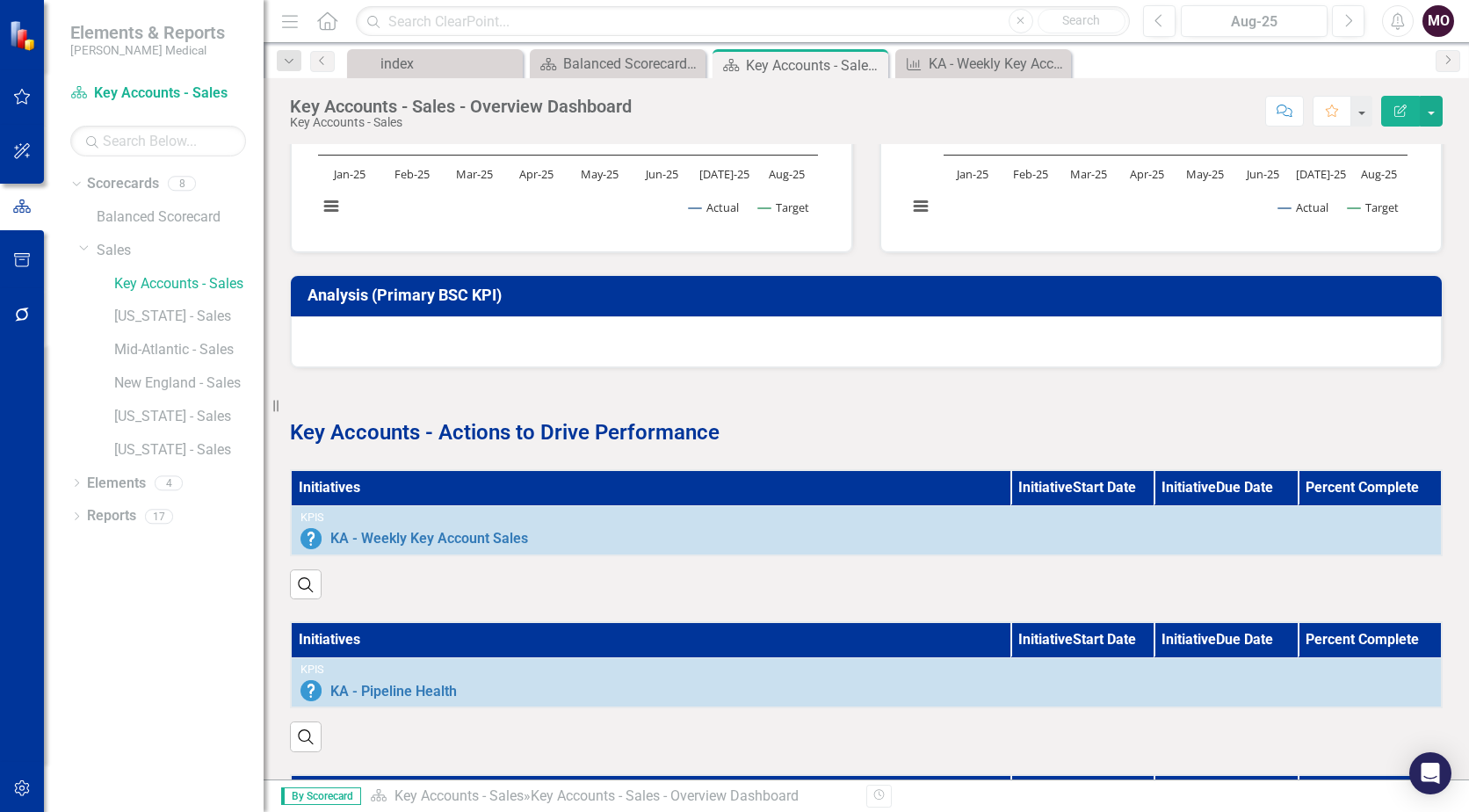
click at [544, 330] on div at bounding box center [866, 341] width 1151 height 51
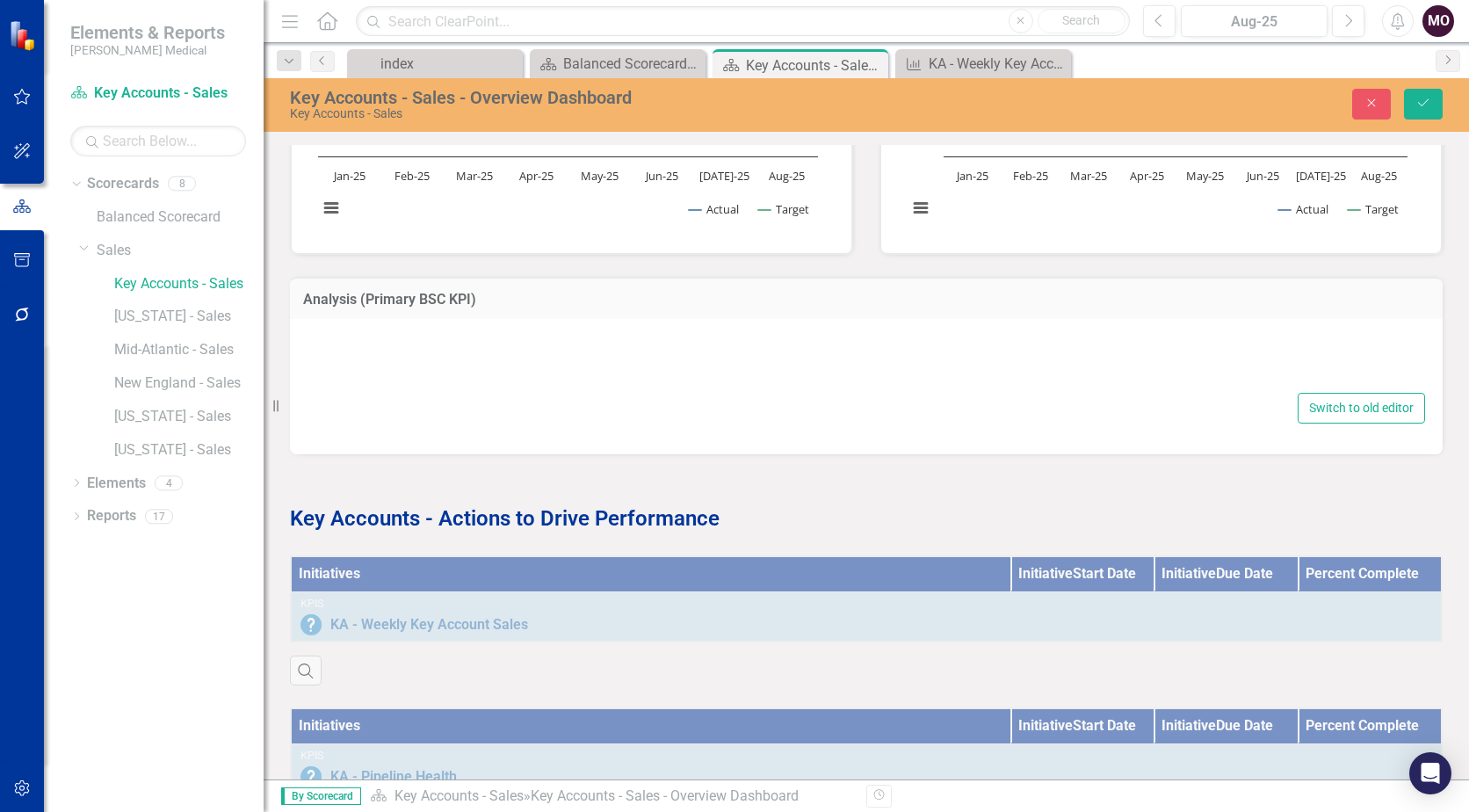
type textarea "<p>{[m2012628][analysis]}</p>"
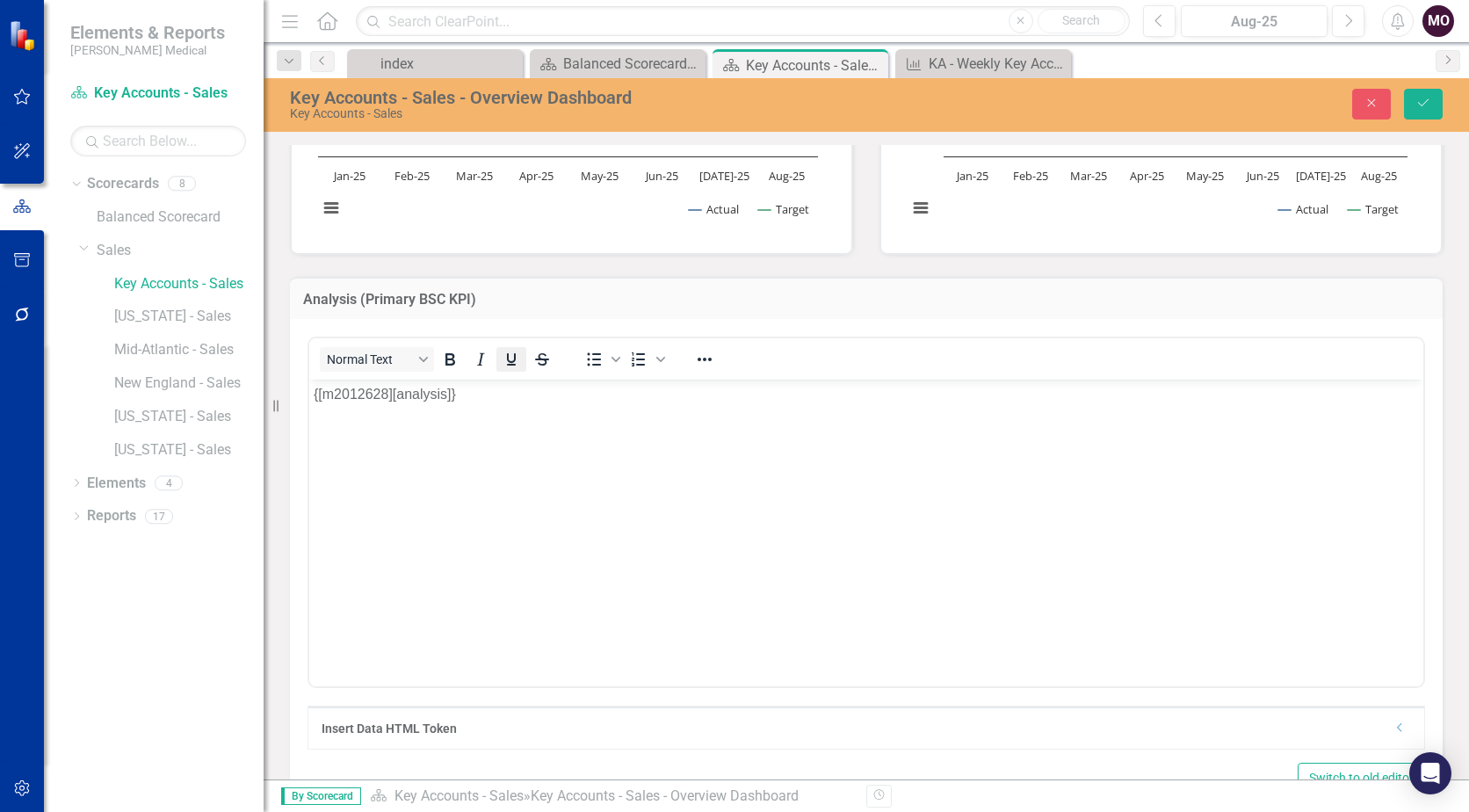
scroll to position [0, 0]
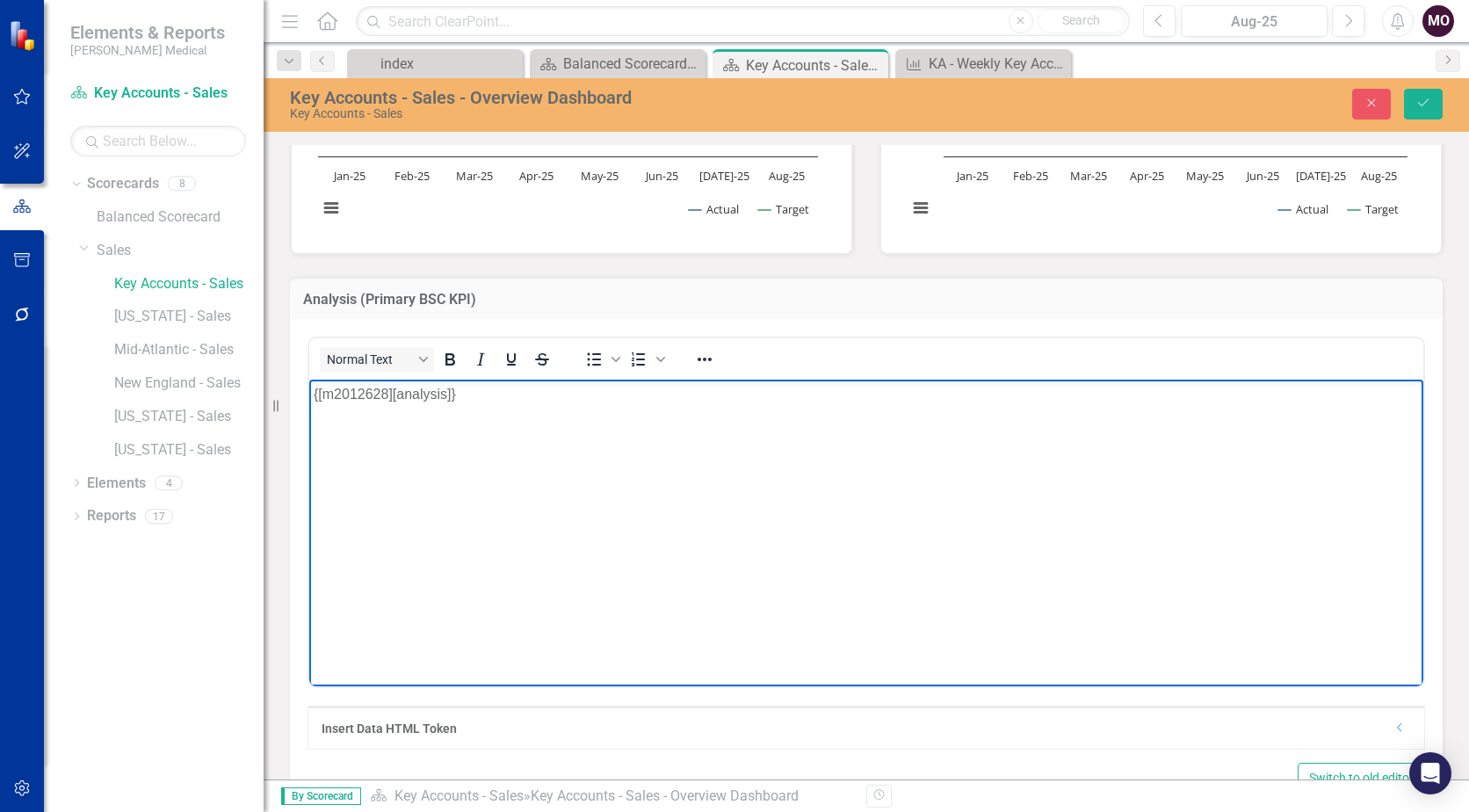
click at [415, 407] on body "{[m2012628][analysis]}" at bounding box center [866, 512] width 1114 height 264
drag, startPoint x: 483, startPoint y: 396, endPoint x: 110, endPoint y: 372, distance: 373.8
click at [310, 380] on html "{[m2012628][analysis]}" at bounding box center [866, 512] width 1114 height 264
click at [641, 301] on h3 "Analysis (Primary BSC KPI)" at bounding box center [866, 299] width 1127 height 16
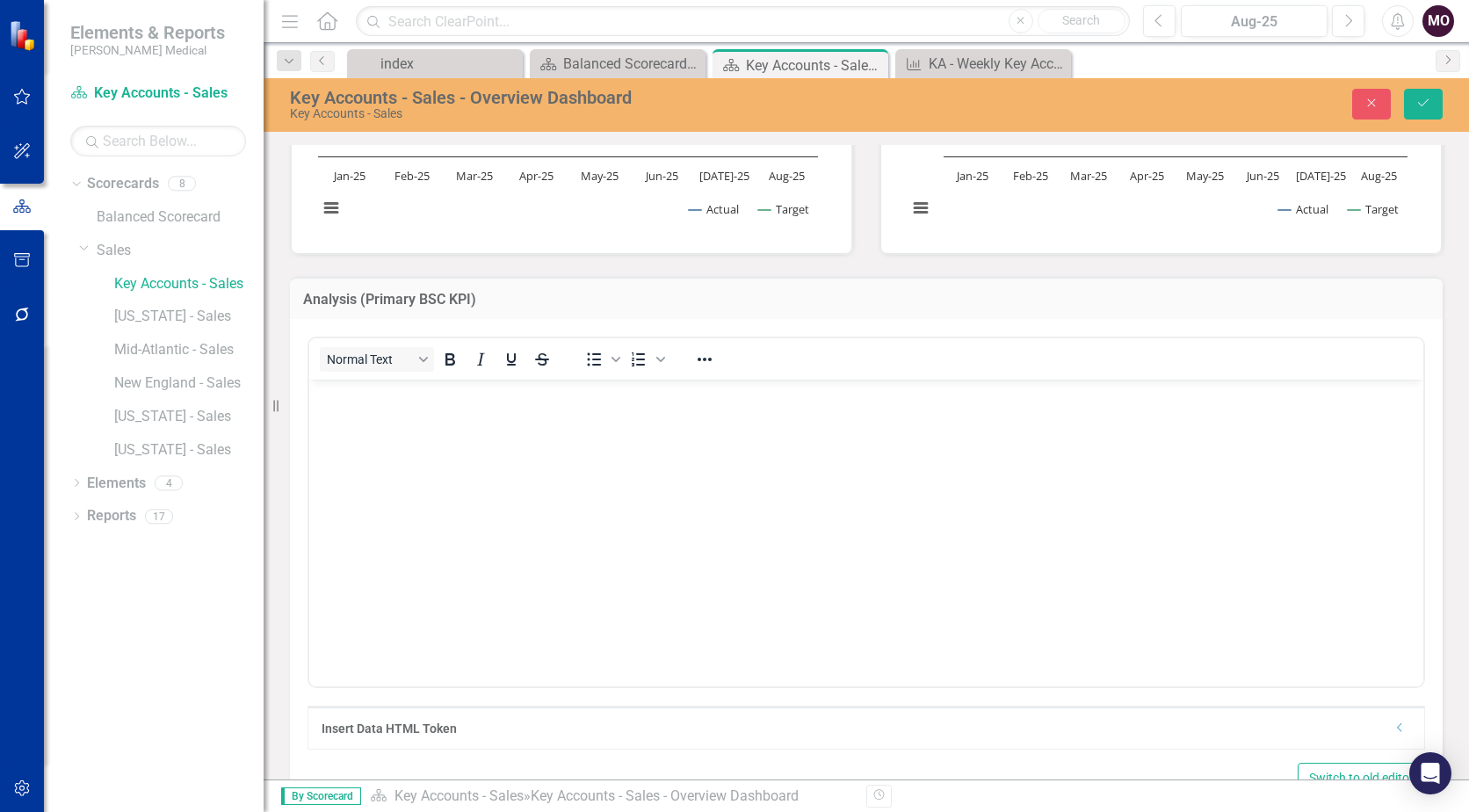
click at [641, 301] on h3 "Analysis (Primary BSC KPI)" at bounding box center [866, 299] width 1127 height 16
click at [1366, 101] on icon "Close" at bounding box center [1371, 102] width 16 height 12
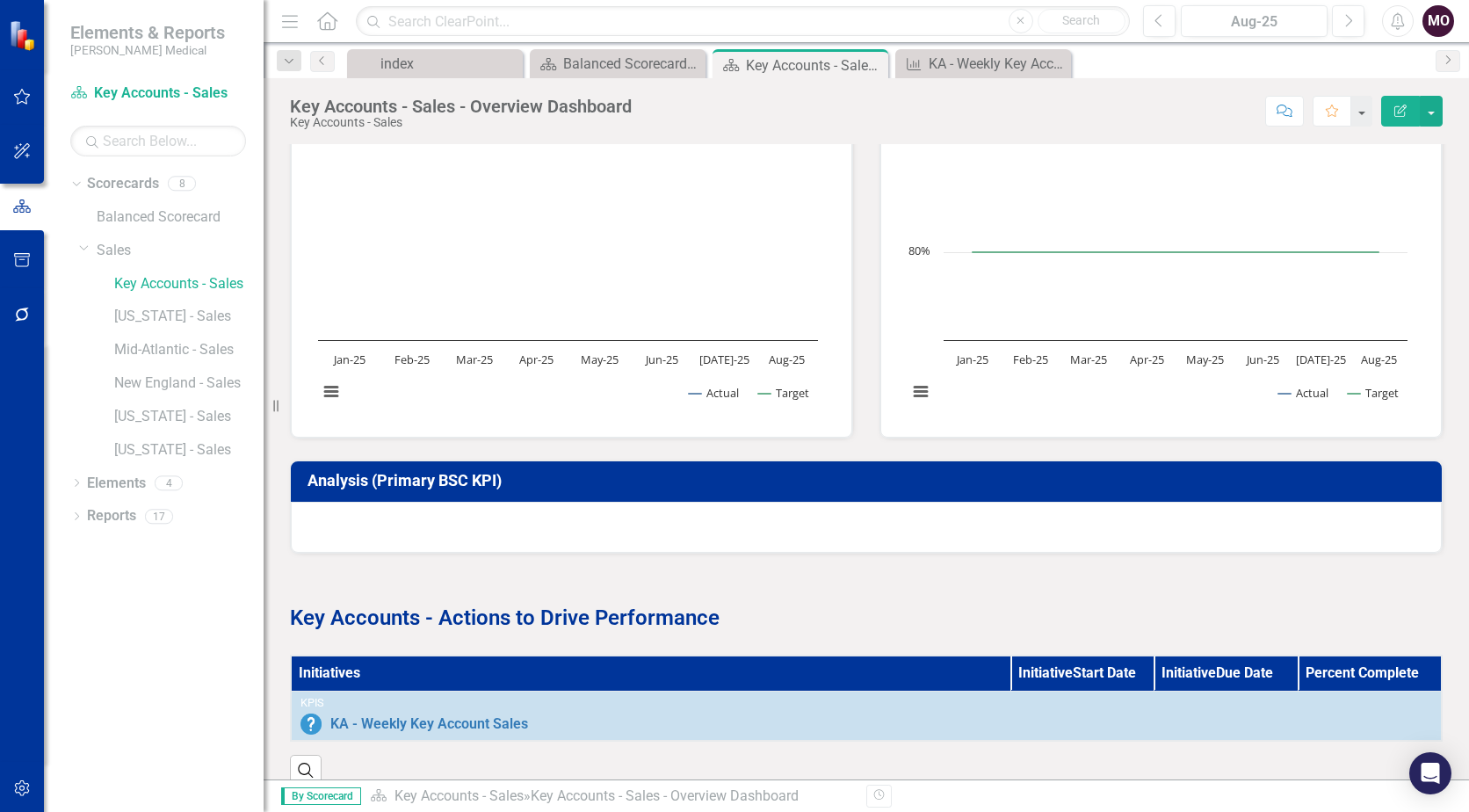
scroll to position [523, 0]
